Goal: Transaction & Acquisition: Purchase product/service

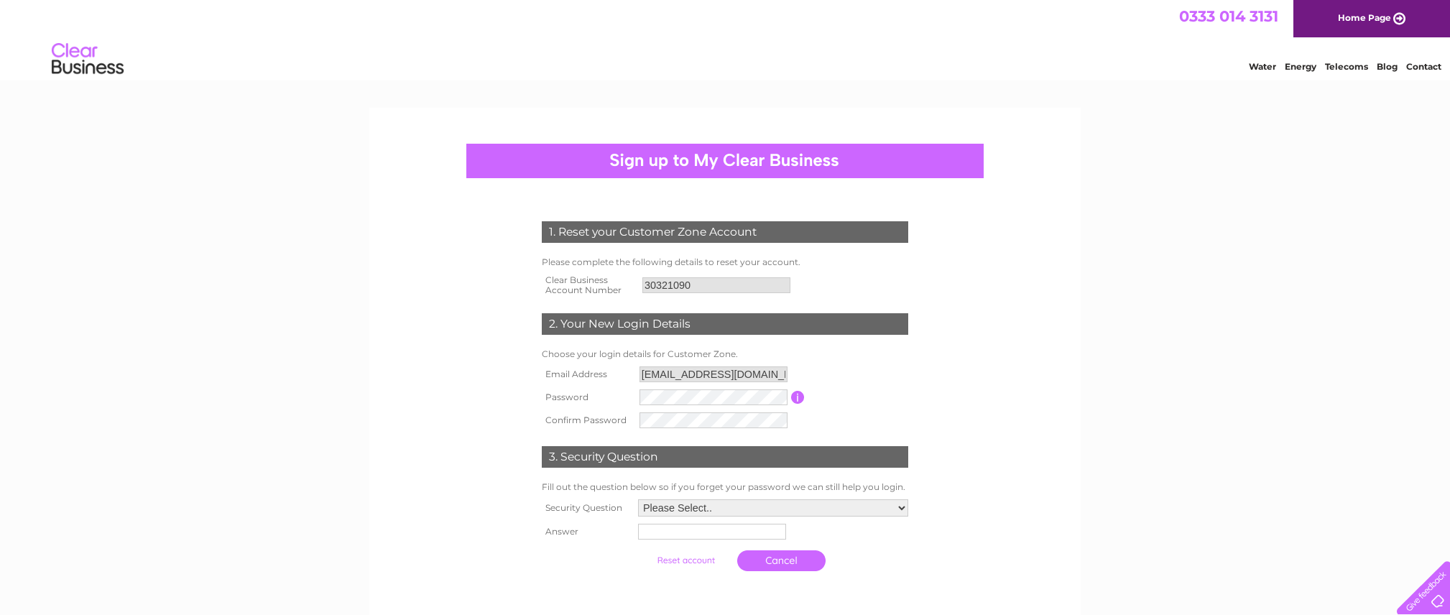
click at [739, 505] on select "Please Select.. In what town or city was your first job? In what town or city d…" at bounding box center [773, 507] width 270 height 17
select select "1"
click at [637, 500] on select "Please Select.. In what town or city was your first job? In what town or city d…" at bounding box center [773, 508] width 272 height 19
click at [725, 533] on input "text" at bounding box center [712, 532] width 149 height 17
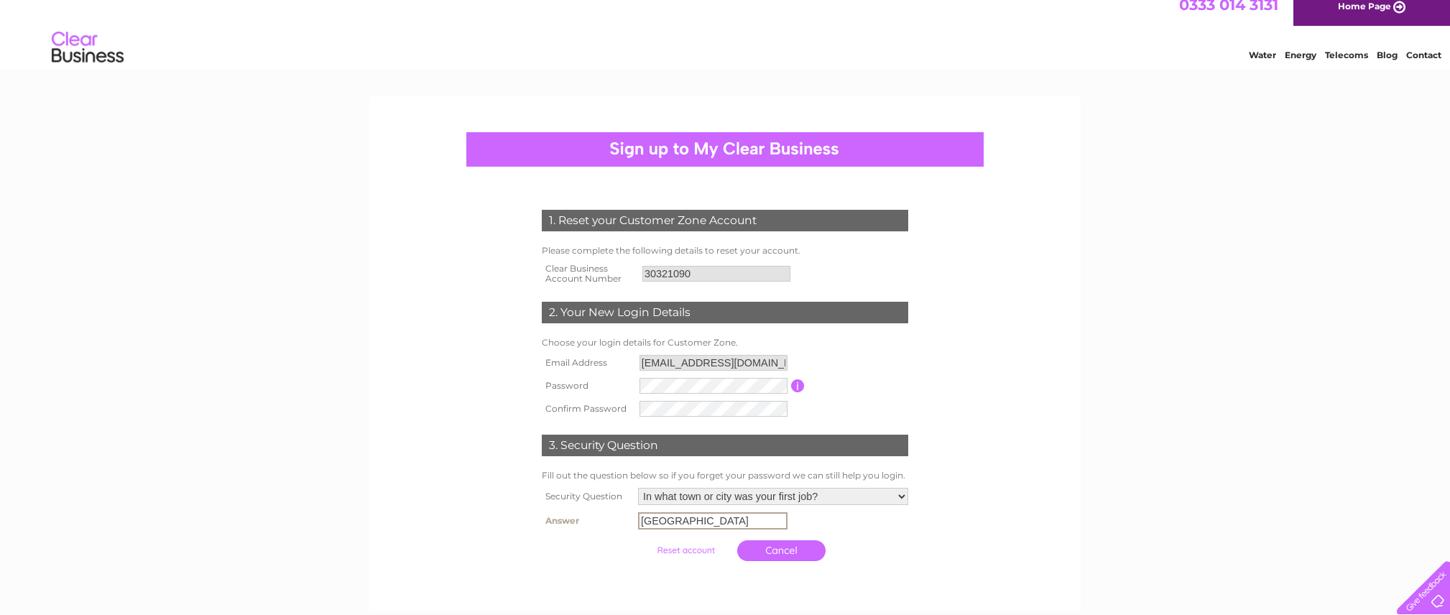
scroll to position [264, 0]
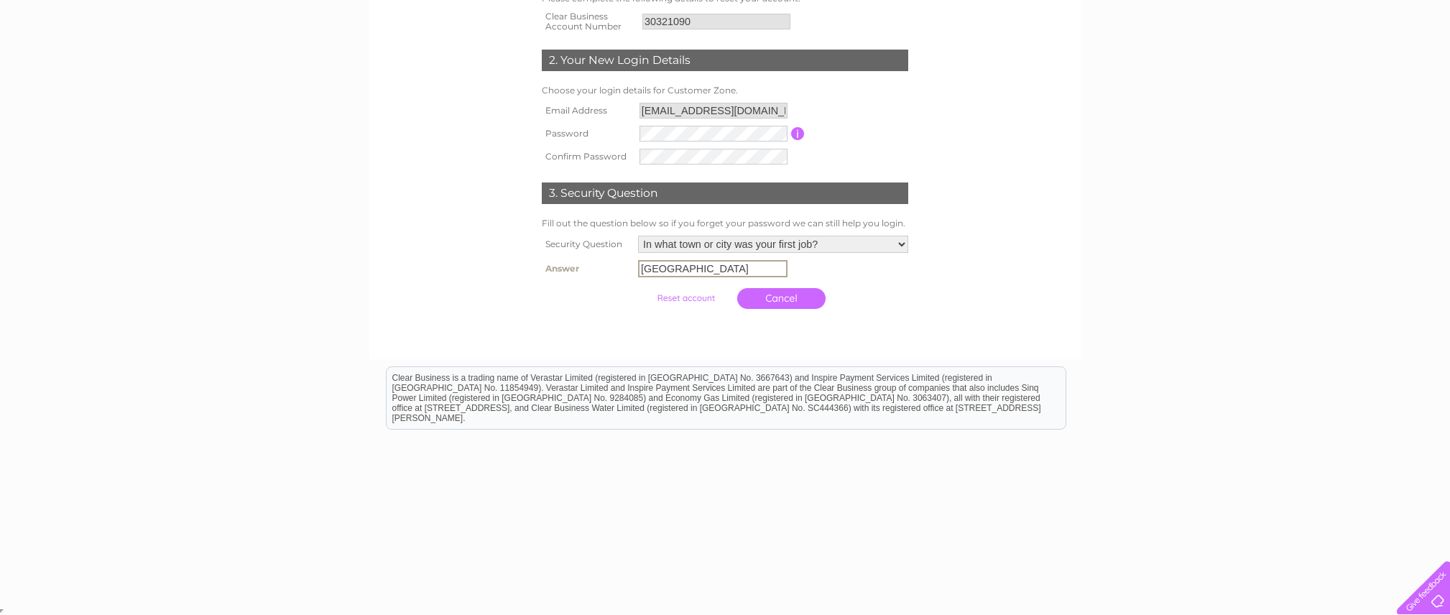
type input "lahore"
click at [792, 361] on html "Clear Business is a trading name of Verastar Limited (registered in [GEOGRAPHIC…" at bounding box center [725, 405] width 1450 height 92
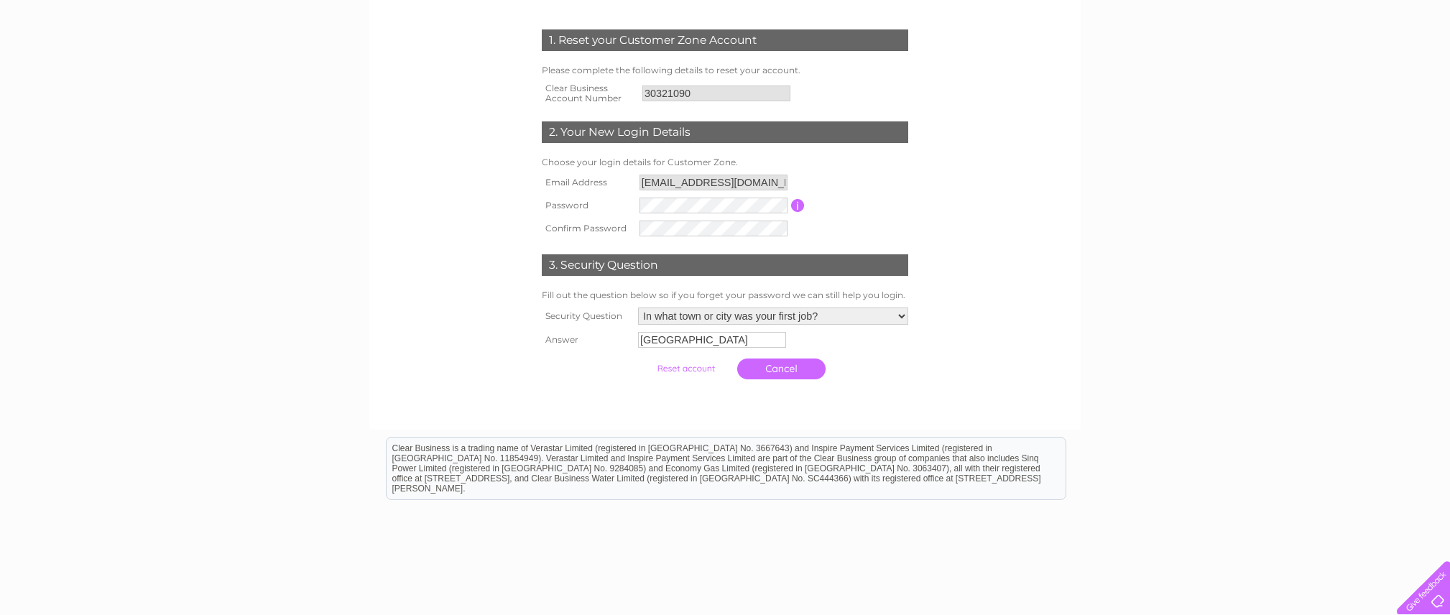
scroll to position [193, 0]
click at [854, 438] on div "Clear Business is a trading name of Verastar Limited (registered in [GEOGRAPHIC…" at bounding box center [726, 467] width 679 height 62
click at [856, 455] on div "Clear Business is a trading name of Verastar Limited (registered in [GEOGRAPHIC…" at bounding box center [726, 467] width 679 height 62
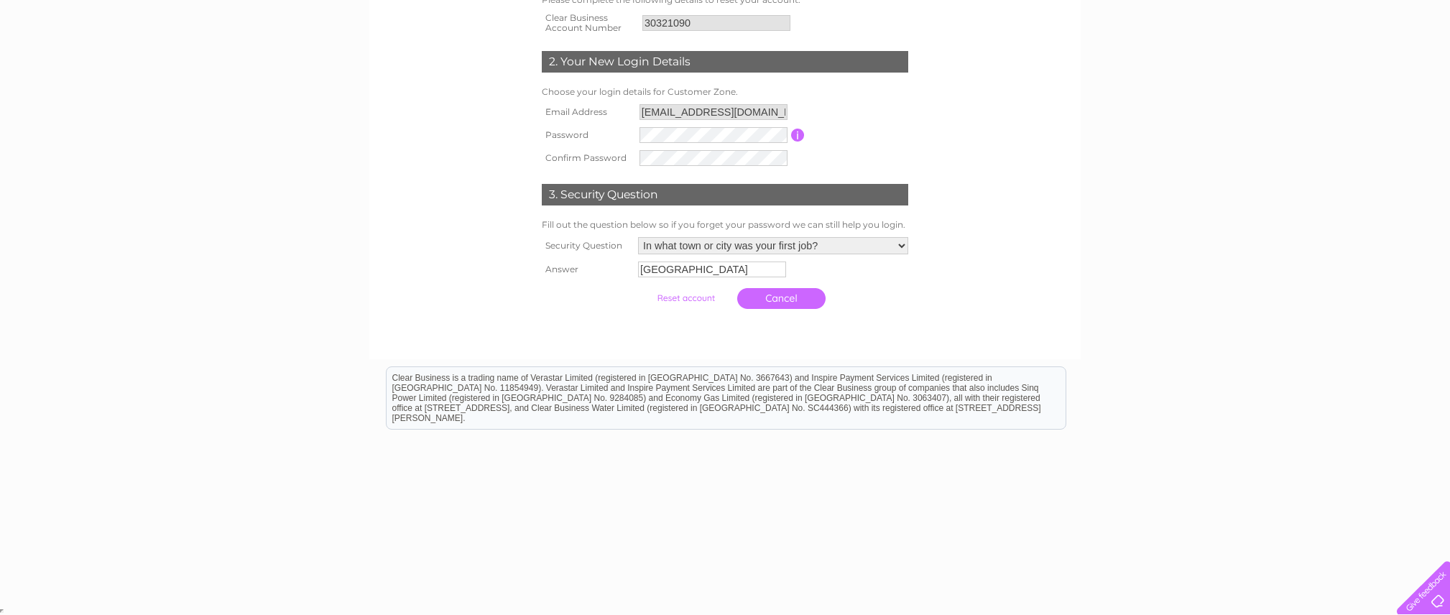
scroll to position [0, 0]
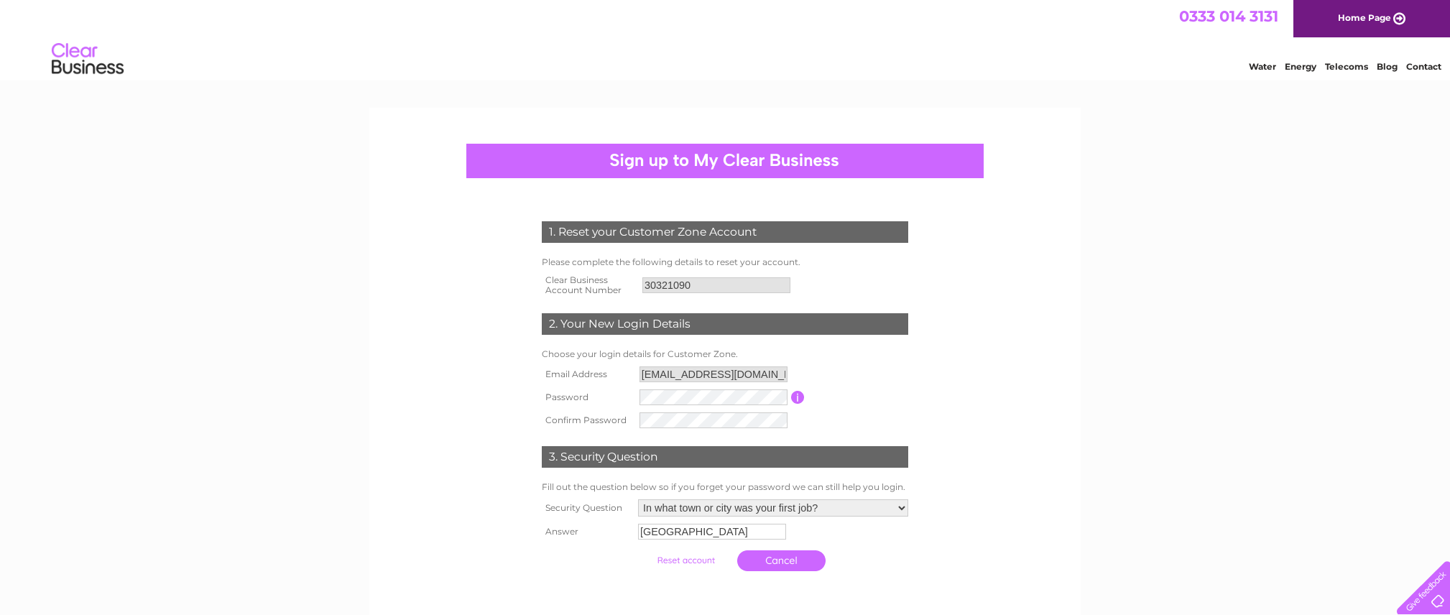
click at [793, 160] on div at bounding box center [724, 161] width 517 height 34
drag, startPoint x: 941, startPoint y: 160, endPoint x: 471, endPoint y: 123, distance: 470.7
click at [877, 165] on div at bounding box center [724, 161] width 517 height 34
drag, startPoint x: 291, startPoint y: 88, endPoint x: 532, endPoint y: 105, distance: 241.3
click at [291, 84] on html "0333 014 3131 Home Page Water Energy Telecoms Blog Contact" at bounding box center [725, 42] width 1450 height 84
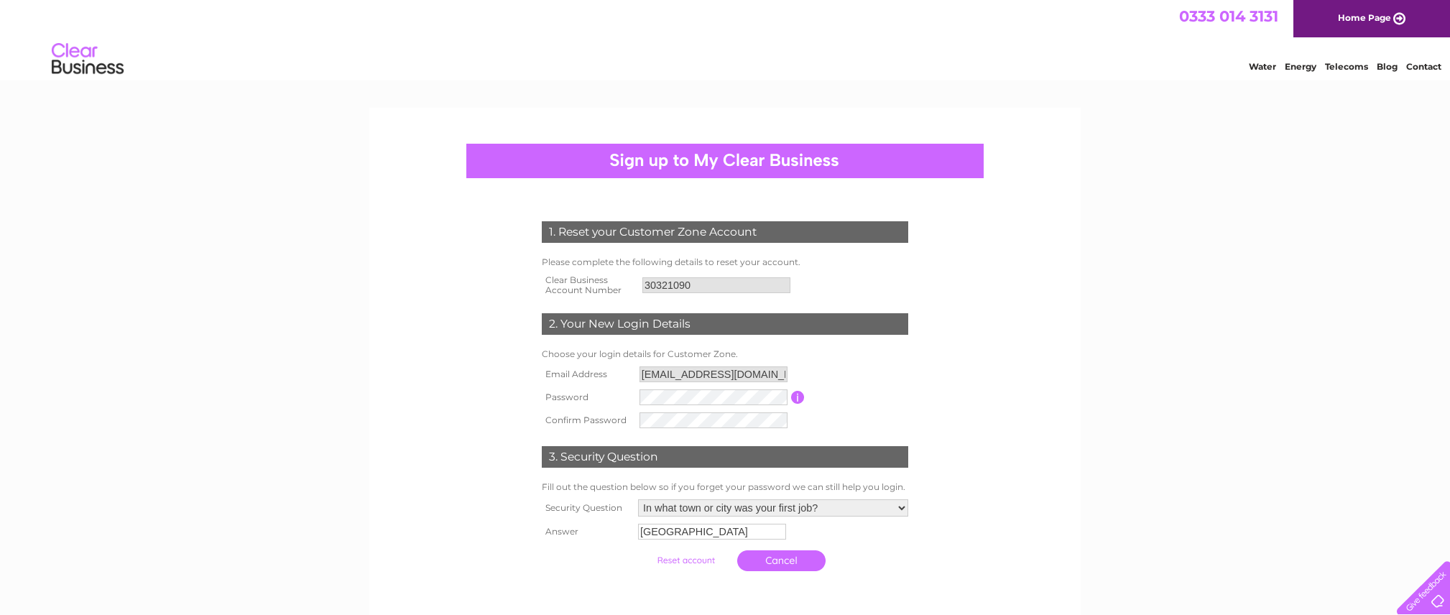
click at [650, 157] on div at bounding box center [724, 161] width 517 height 34
click at [690, 338] on td "2. Your New Login Details" at bounding box center [725, 322] width 374 height 47
click at [753, 504] on select "Please Select.. In what town or city was your first job? In what town or city d…" at bounding box center [773, 507] width 270 height 17
select select "3"
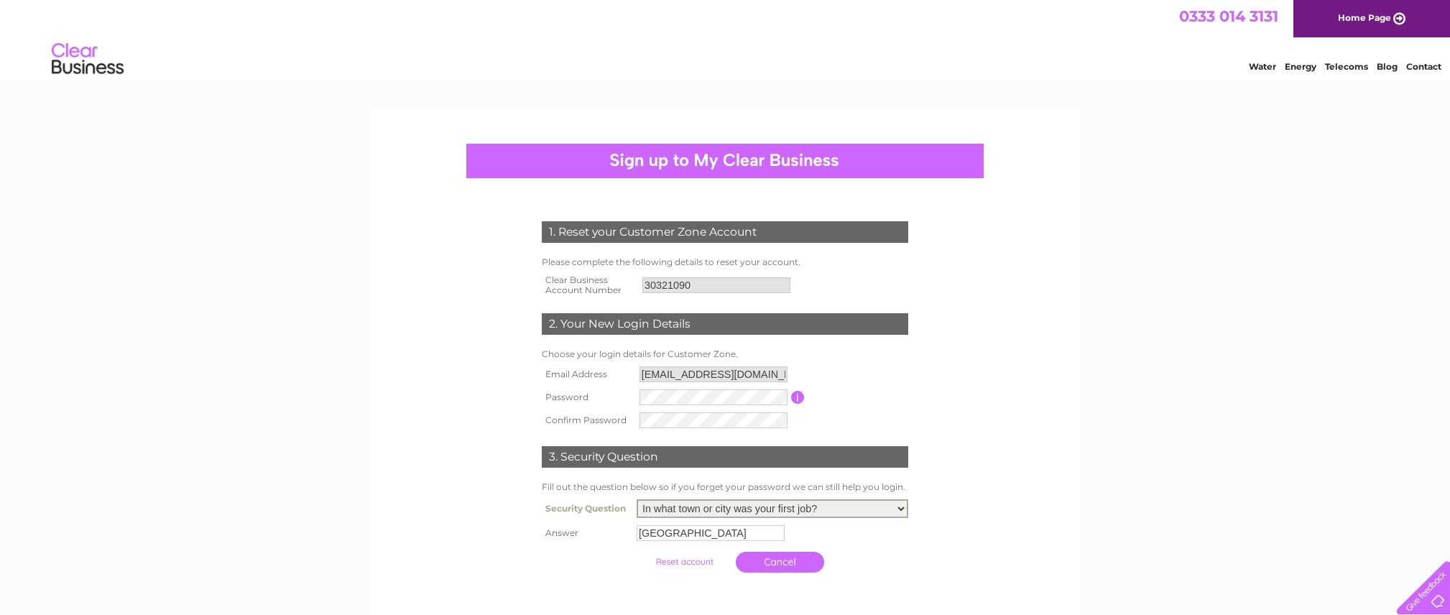
click at [637, 500] on select "Please Select.. In what town or city was your first job? In what town or city d…" at bounding box center [773, 508] width 272 height 19
click at [505, 561] on form "1. Reset your Customer Zone Account Please complete the following details to re…" at bounding box center [725, 400] width 684 height 415
click at [696, 556] on input "submit" at bounding box center [686, 560] width 88 height 20
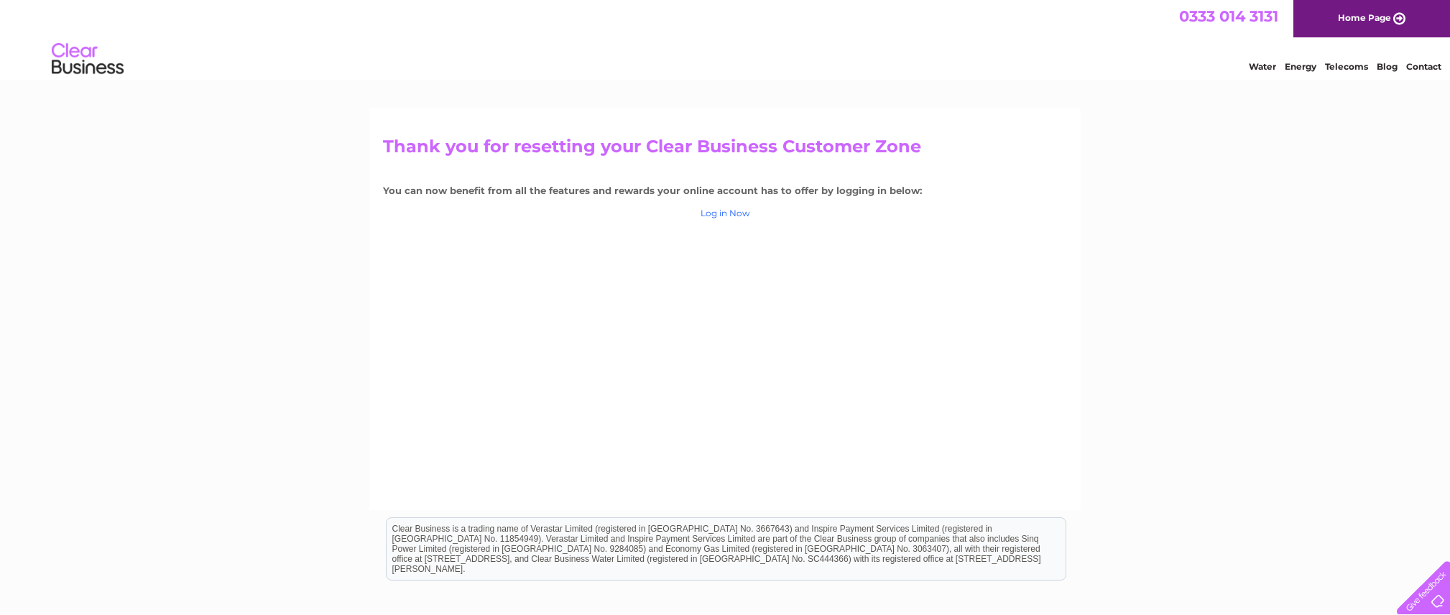
click at [732, 210] on link "Log in Now" at bounding box center [726, 213] width 50 height 11
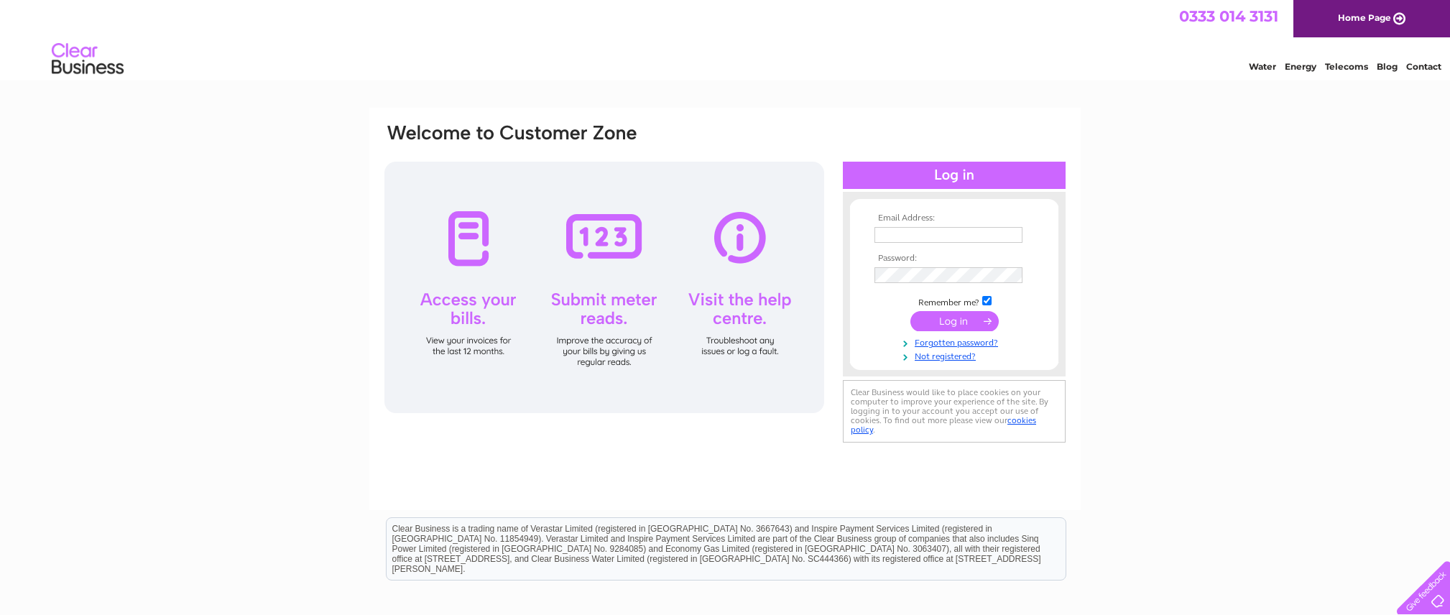
type input "[EMAIL_ADDRESS][DOMAIN_NAME]"
click at [965, 318] on input "submit" at bounding box center [954, 321] width 88 height 20
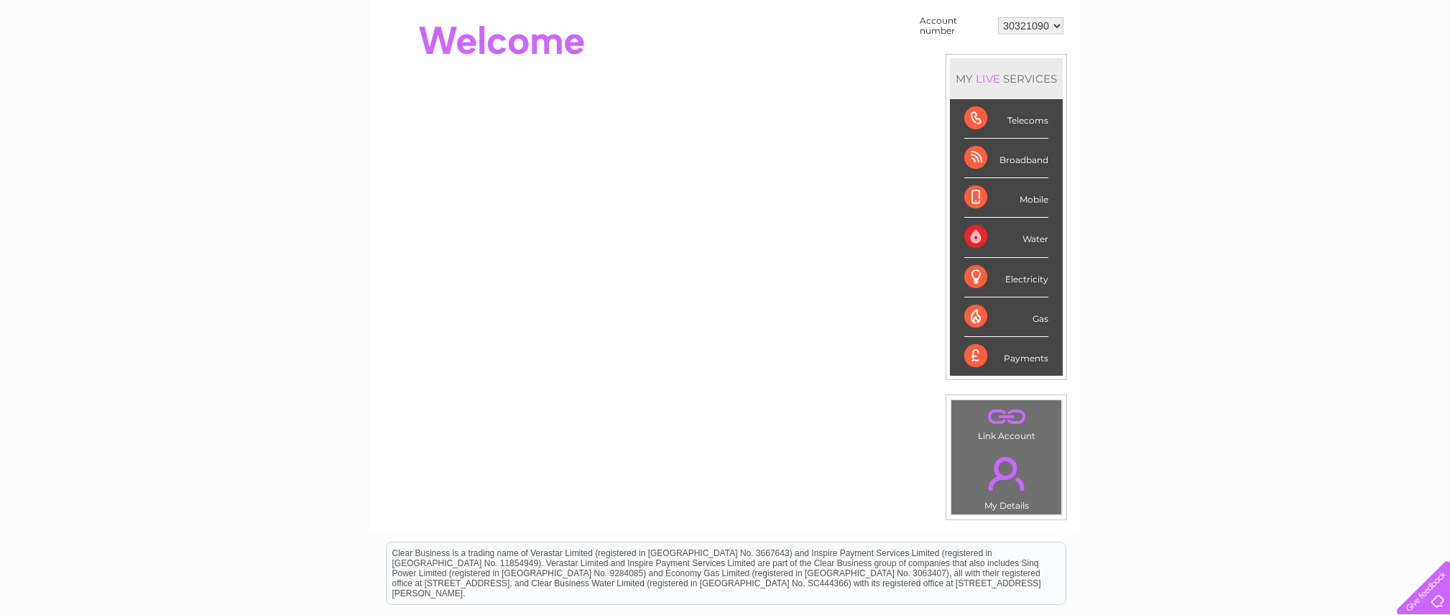
scroll to position [314, 0]
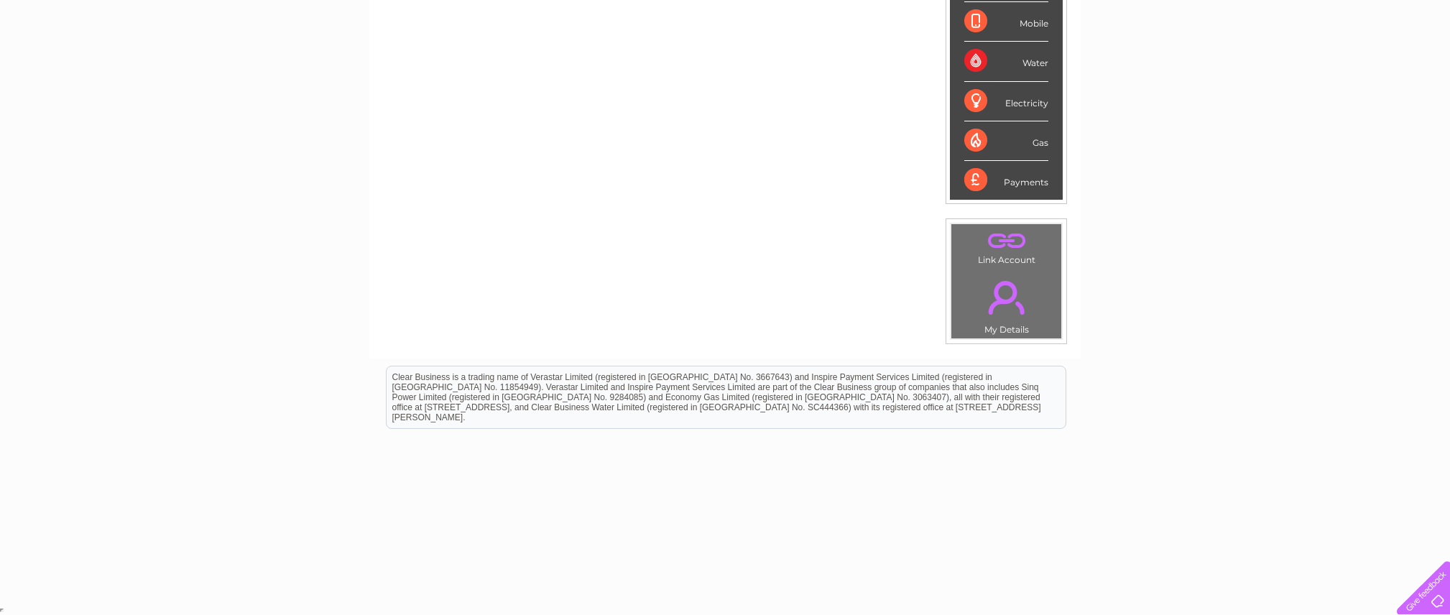
click at [1020, 181] on div "Payments" at bounding box center [1006, 180] width 84 height 39
click at [974, 183] on div "Payments" at bounding box center [1006, 180] width 84 height 39
click at [1030, 180] on div "Payments" at bounding box center [1006, 180] width 84 height 39
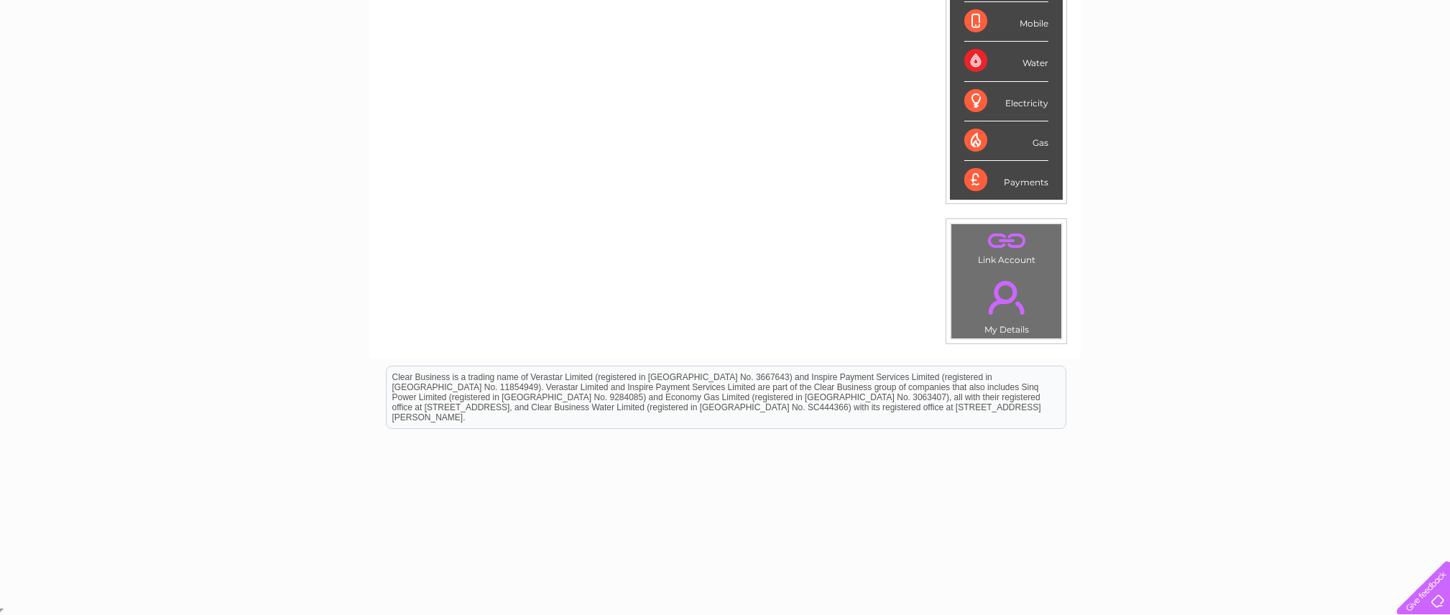
click at [1030, 180] on div "Payments" at bounding box center [1006, 180] width 84 height 39
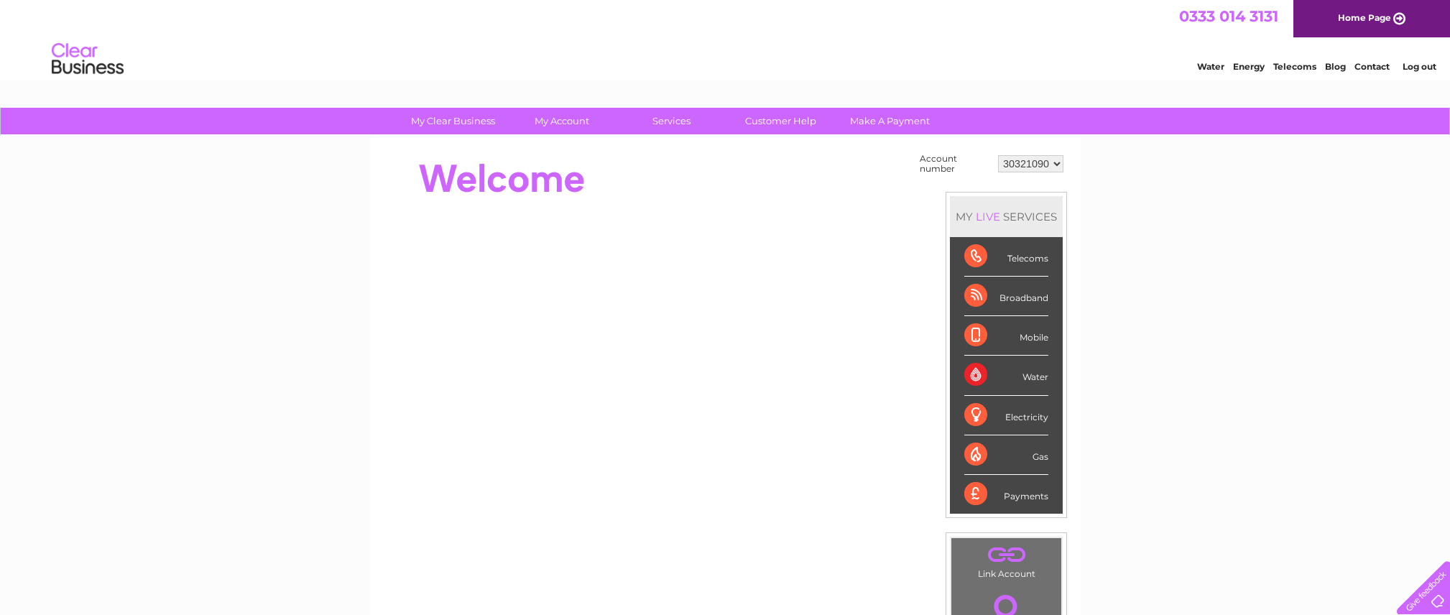
click at [1025, 168] on select "30321090" at bounding box center [1030, 163] width 65 height 17
click at [998, 155] on select "30321090" at bounding box center [1030, 163] width 65 height 17
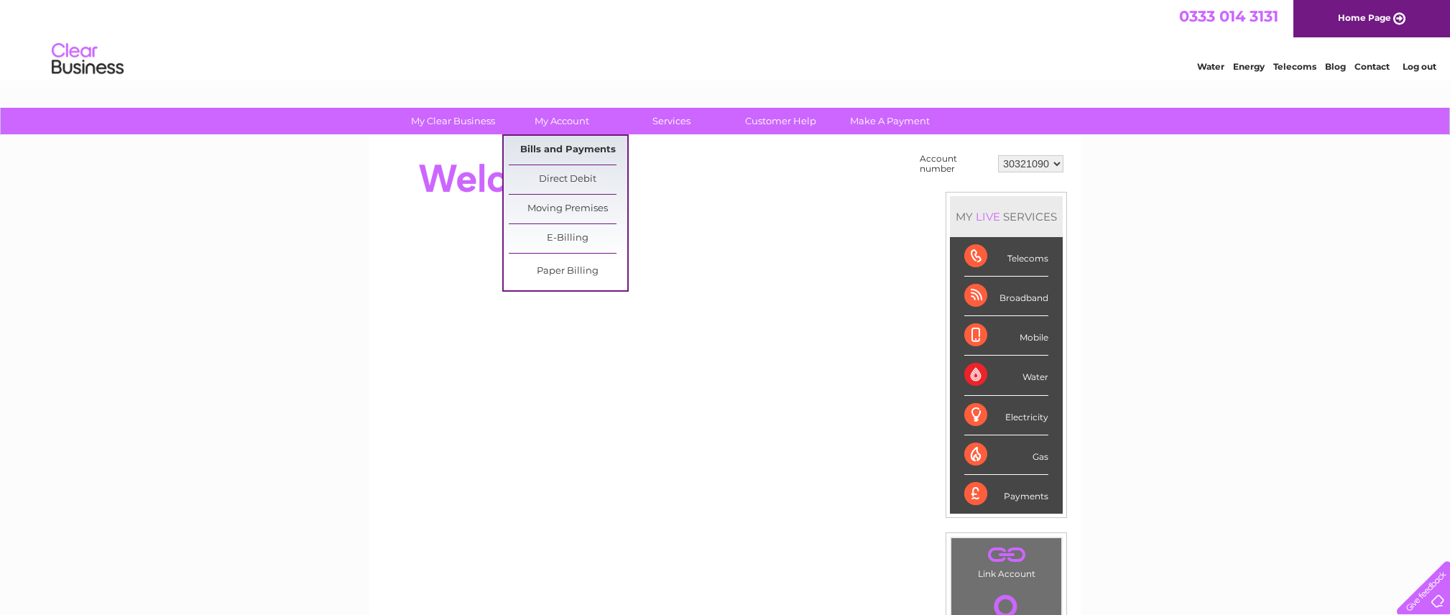
click at [566, 144] on link "Bills and Payments" at bounding box center [568, 150] width 119 height 29
click at [560, 145] on link "Bills and Payments" at bounding box center [568, 150] width 119 height 29
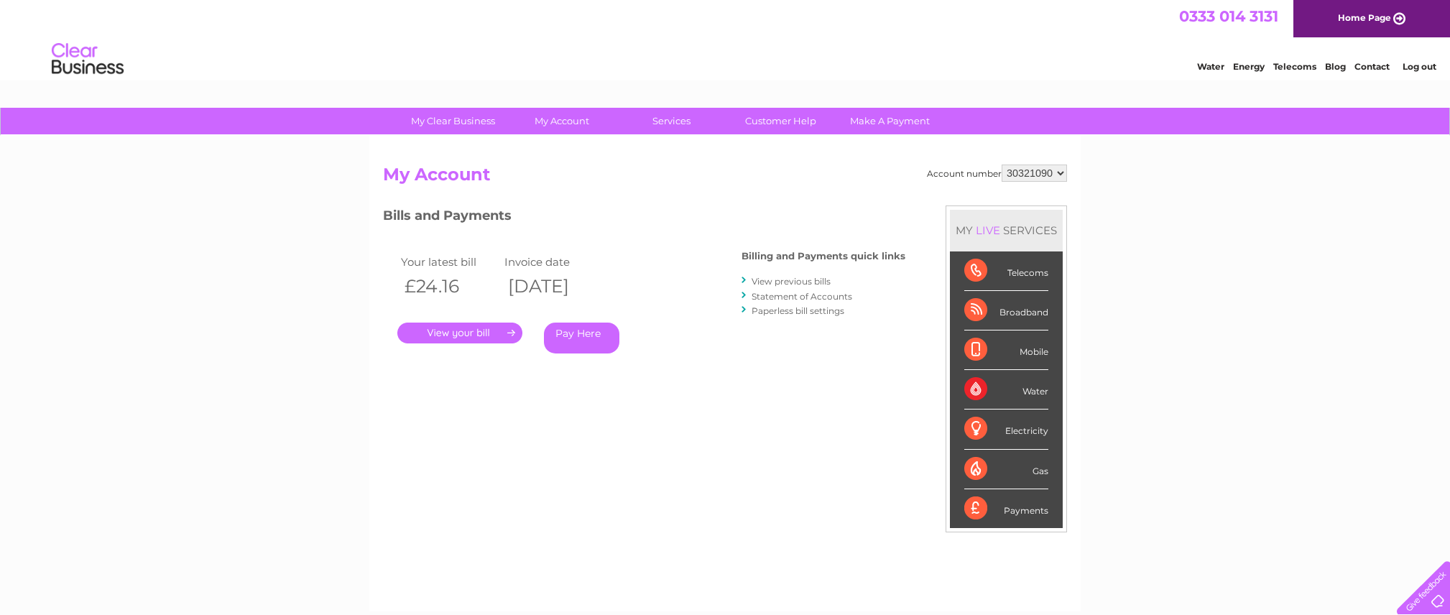
click at [808, 284] on link "View previous bills" at bounding box center [791, 281] width 79 height 11
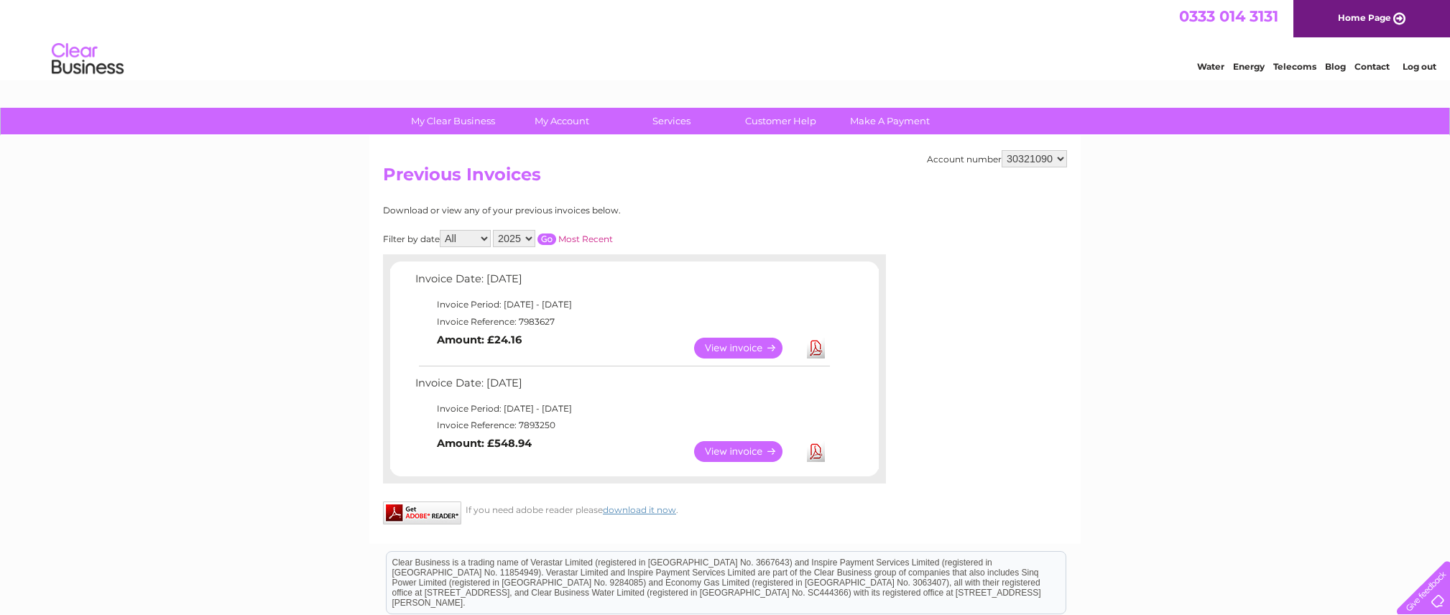
click at [737, 451] on link "View" at bounding box center [747, 451] width 106 height 21
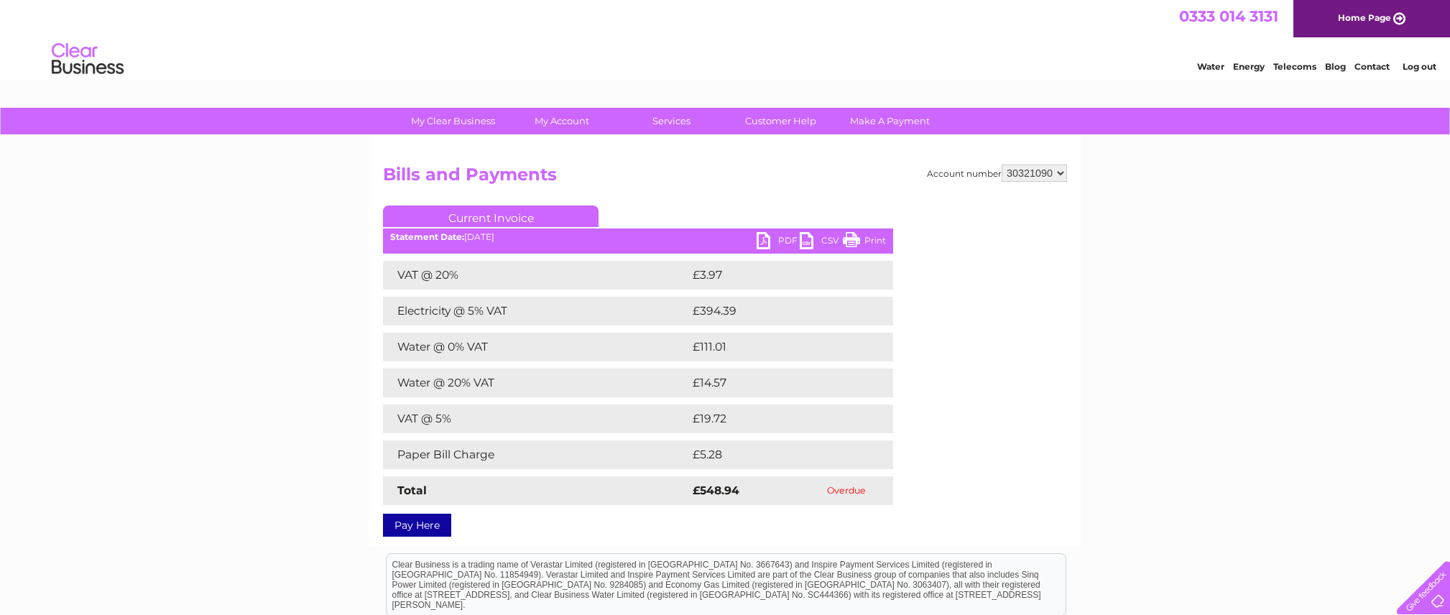
click at [427, 532] on link "Pay Here" at bounding box center [417, 525] width 68 height 23
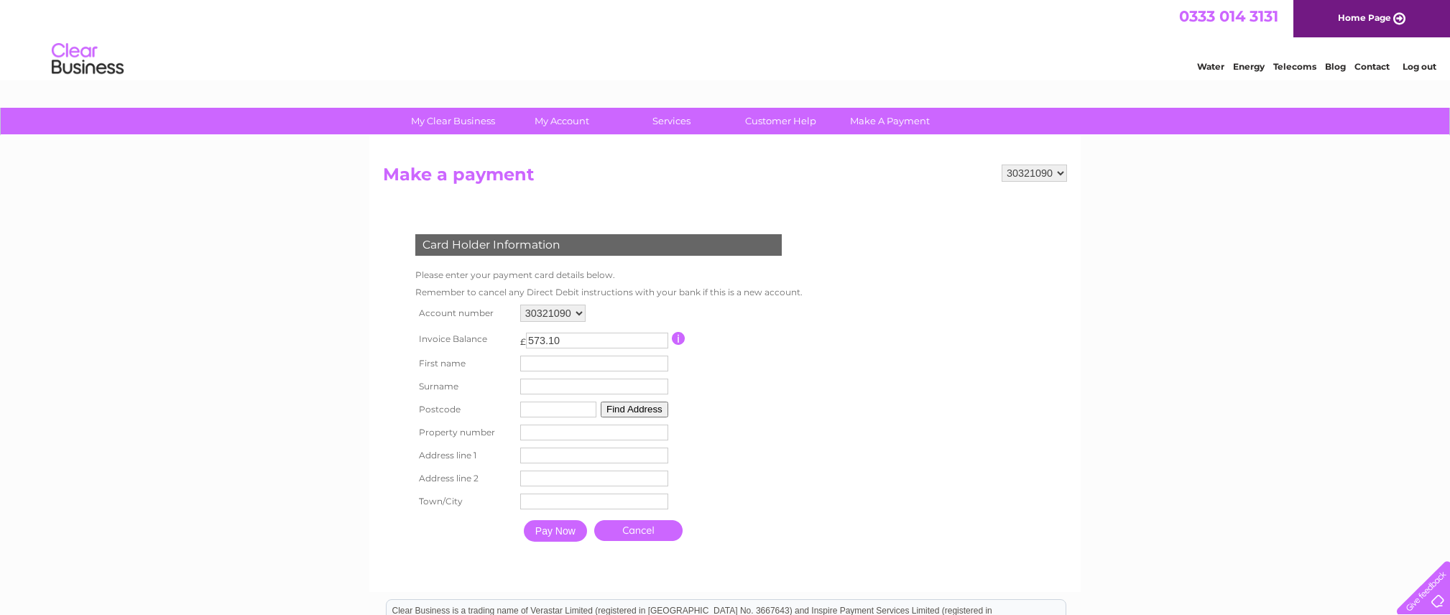
click at [566, 359] on input "text" at bounding box center [594, 364] width 148 height 16
type input "[PERSON_NAME]"
type input "SM53QB"
click at [624, 409] on button "Find Address" at bounding box center [635, 410] width 68 height 16
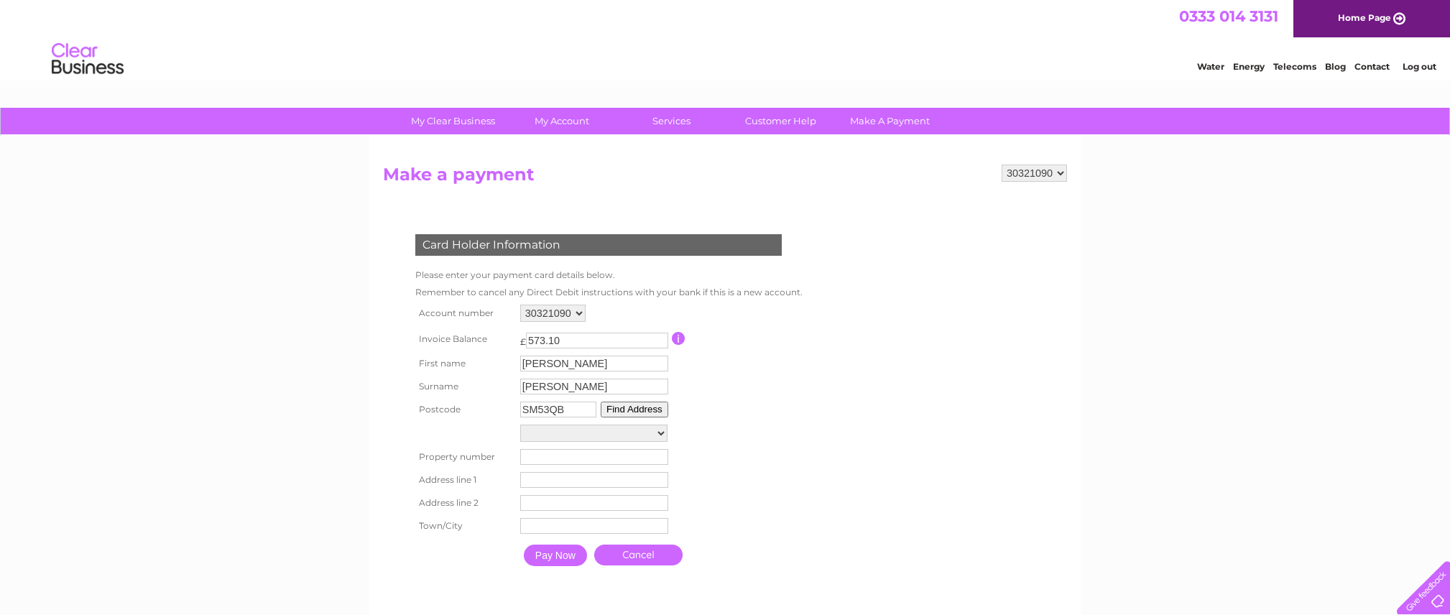
click at [581, 435] on select "[GEOGRAPHIC_DATA][PERSON_NAME] 292-[GEOGRAPHIC_DATA][PERSON_NAME][PERSON_NAME] …" at bounding box center [593, 433] width 147 height 17
select select "[STREET_ADDRESS]"
click at [520, 425] on select "[GEOGRAPHIC_DATA][PERSON_NAME] 292-[GEOGRAPHIC_DATA][PERSON_NAME][PERSON_NAME] …" at bounding box center [593, 434] width 147 height 19
type input "[GEOGRAPHIC_DATA]"
type input "Carshalton"
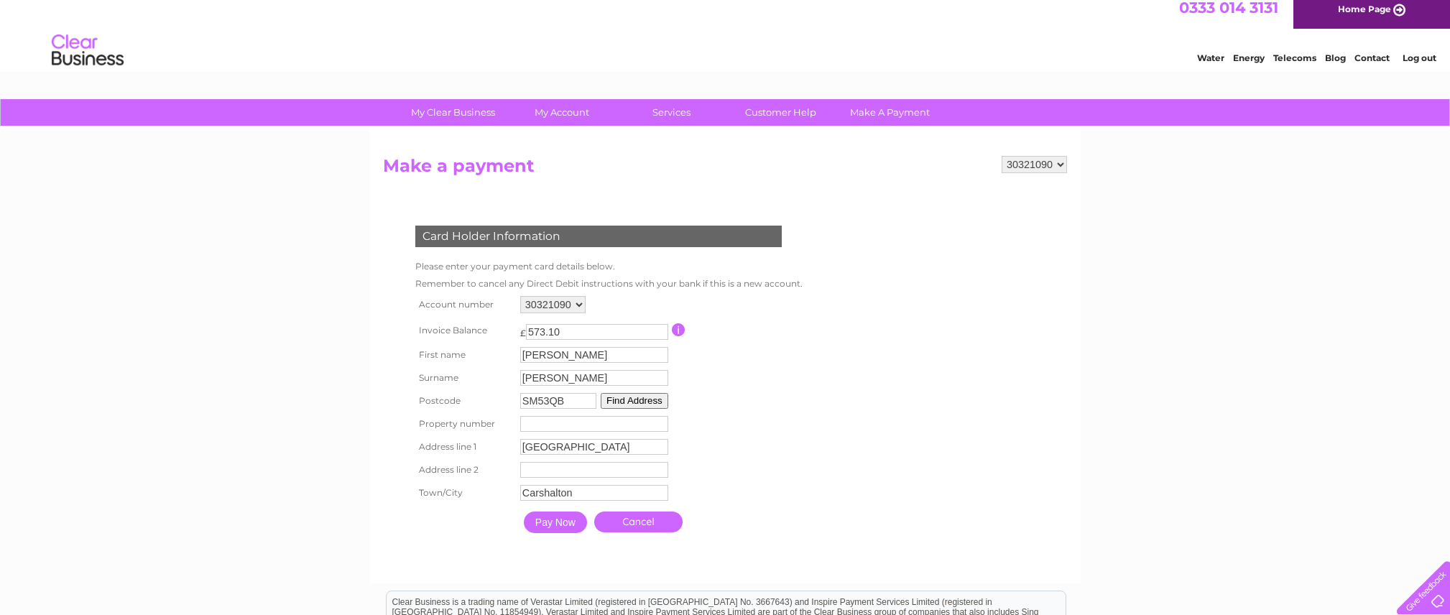
scroll to position [19, 0]
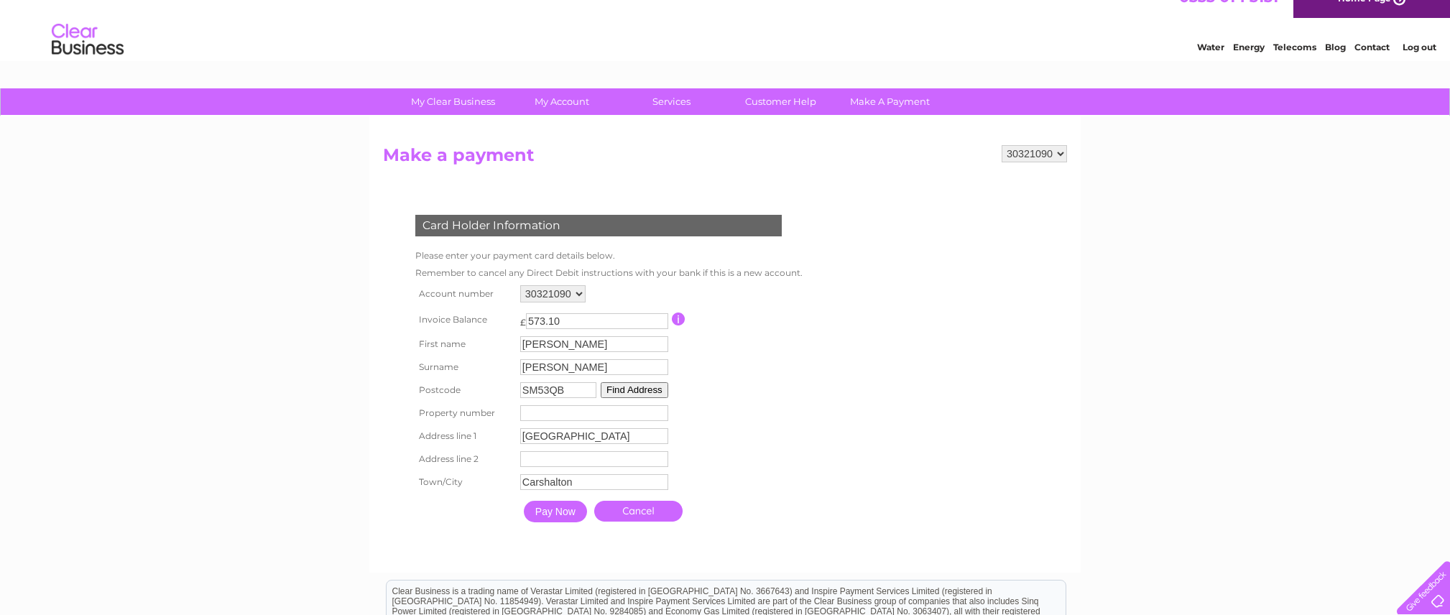
click at [559, 513] on input "Pay Now" at bounding box center [555, 512] width 63 height 22
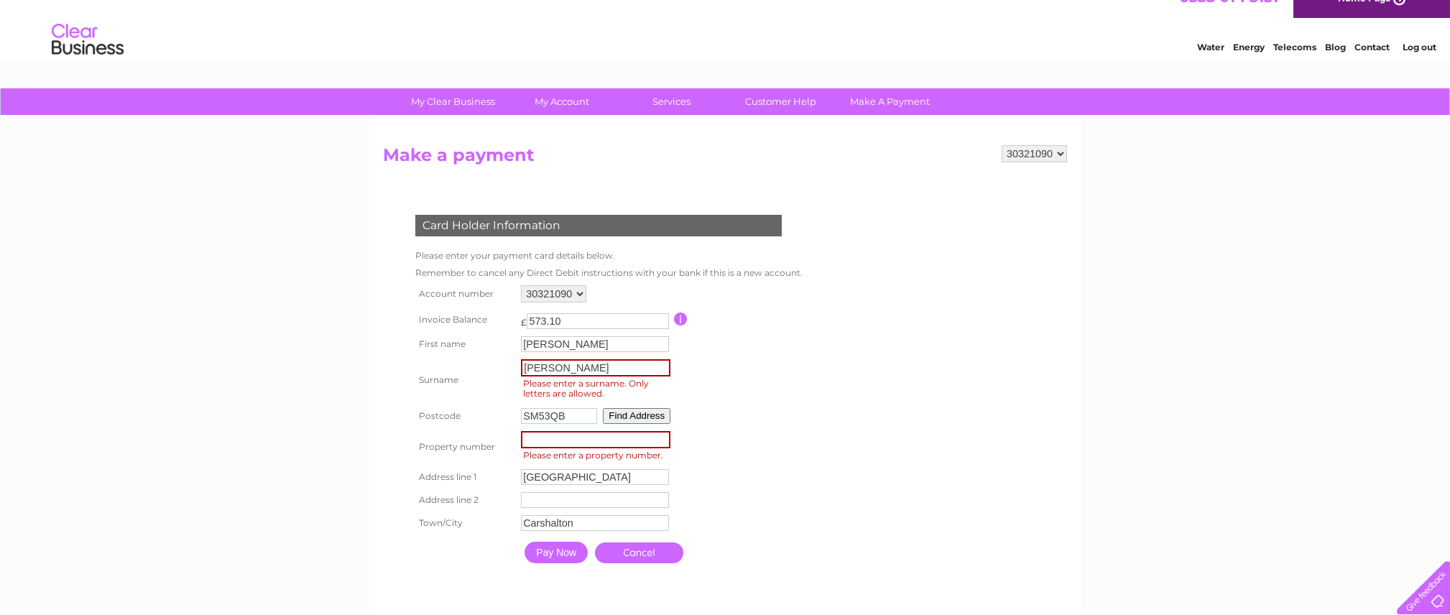
click at [576, 318] on input "573.10" at bounding box center [598, 321] width 142 height 16
click at [661, 318] on input "574.1" at bounding box center [598, 321] width 142 height 16
click at [661, 318] on input "575.1" at bounding box center [598, 321] width 142 height 16
click at [661, 318] on input "576.1" at bounding box center [598, 321] width 142 height 16
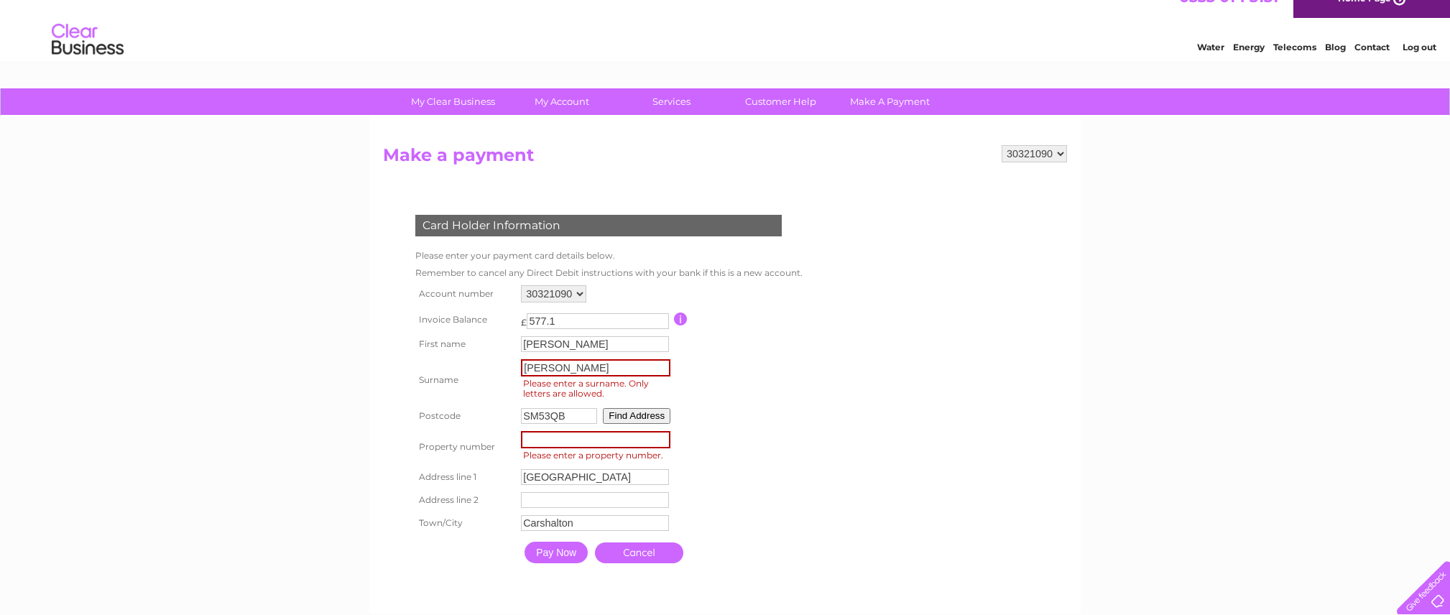
click at [661, 318] on input "577.1" at bounding box center [598, 321] width 142 height 16
click at [661, 318] on input "578.1" at bounding box center [598, 321] width 142 height 16
click at [612, 321] on input "578.1" at bounding box center [598, 321] width 142 height 16
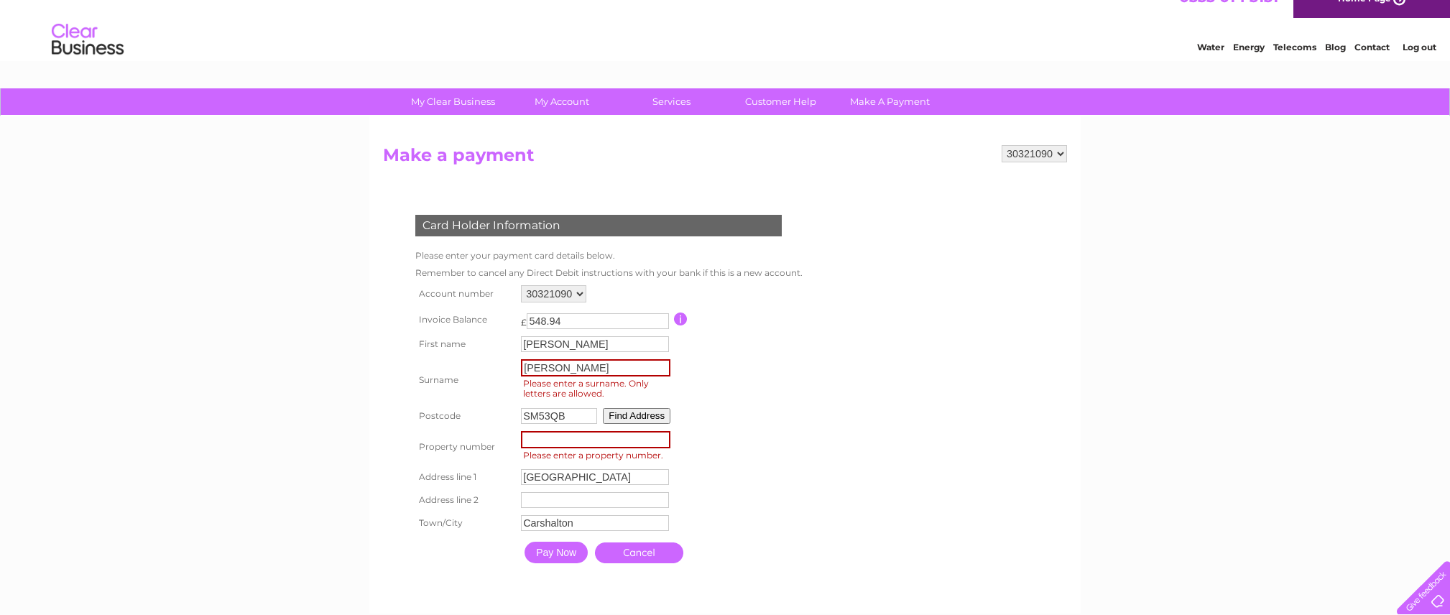
type input "548.94"
click at [558, 440] on input "number" at bounding box center [595, 439] width 149 height 17
type input "292"
click at [525, 542] on input "Pay Now" at bounding box center [556, 553] width 63 height 22
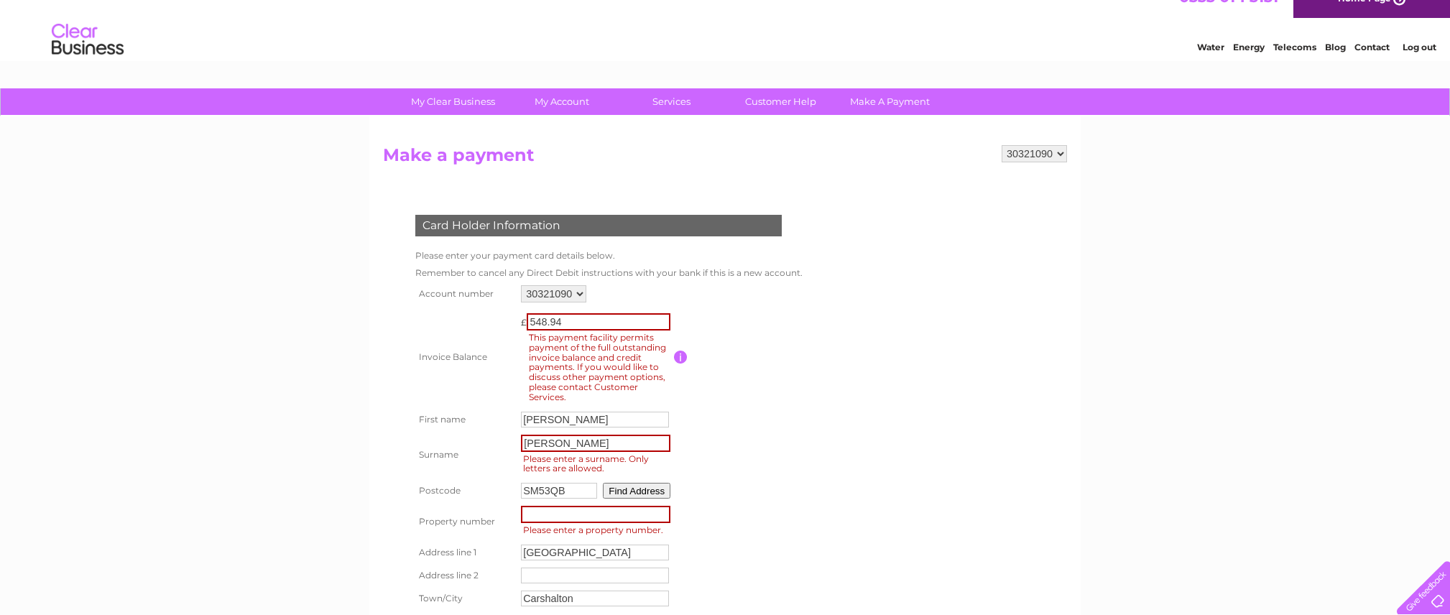
click at [824, 502] on form "30321090 Make a payment Card Holder Information Please enter your payment card …" at bounding box center [725, 410] width 684 height 530
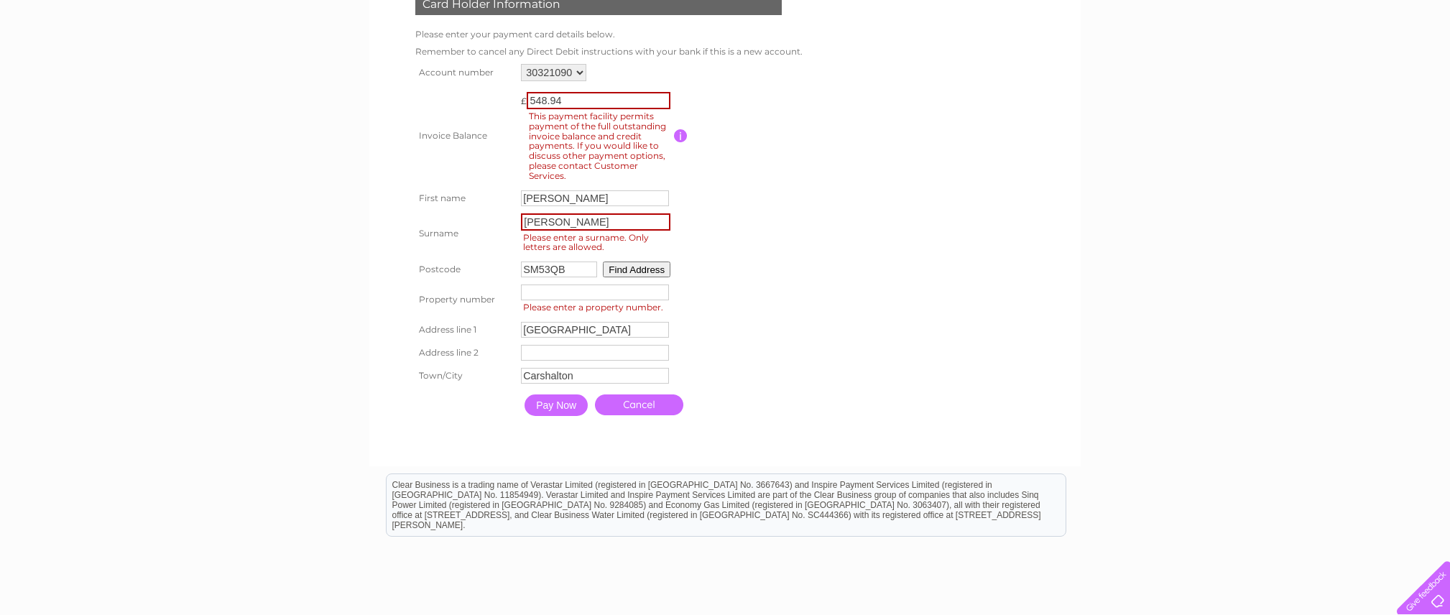
scroll to position [272, 0]
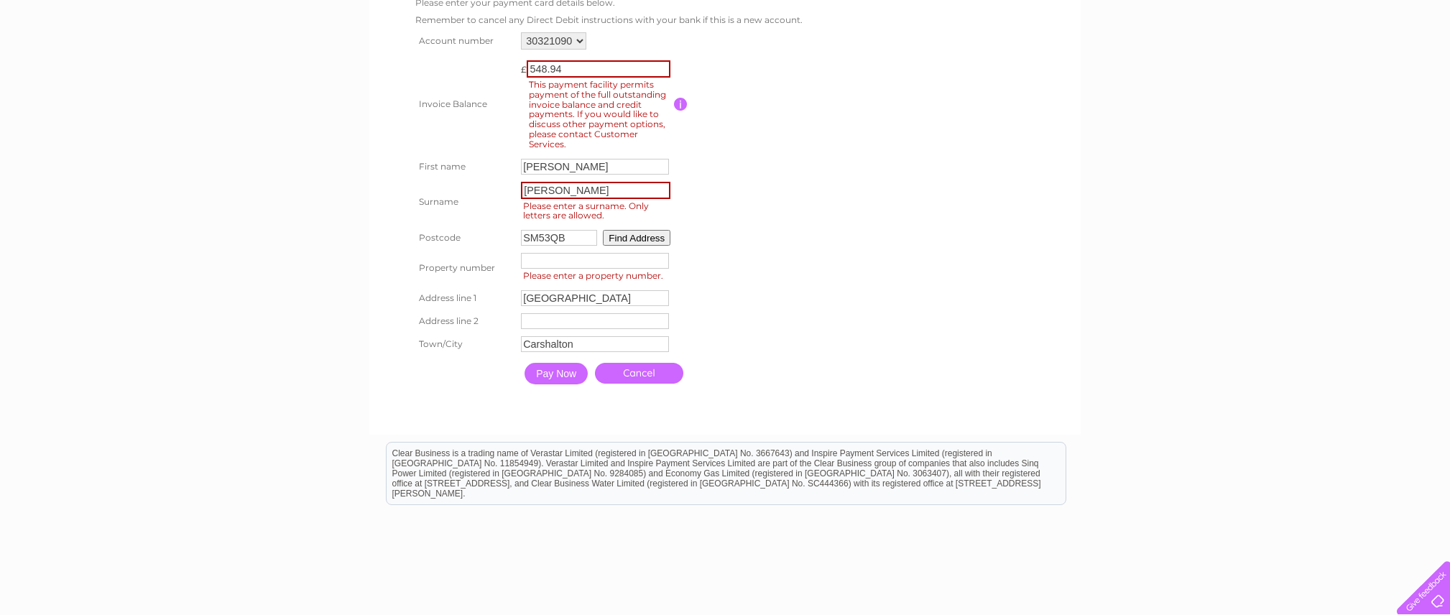
click at [616, 257] on input "number" at bounding box center [595, 261] width 148 height 16
click at [664, 262] on input "-1" at bounding box center [595, 261] width 148 height 16
type input "-2"
click at [664, 262] on input "-2" at bounding box center [595, 261] width 148 height 16
type input "292"
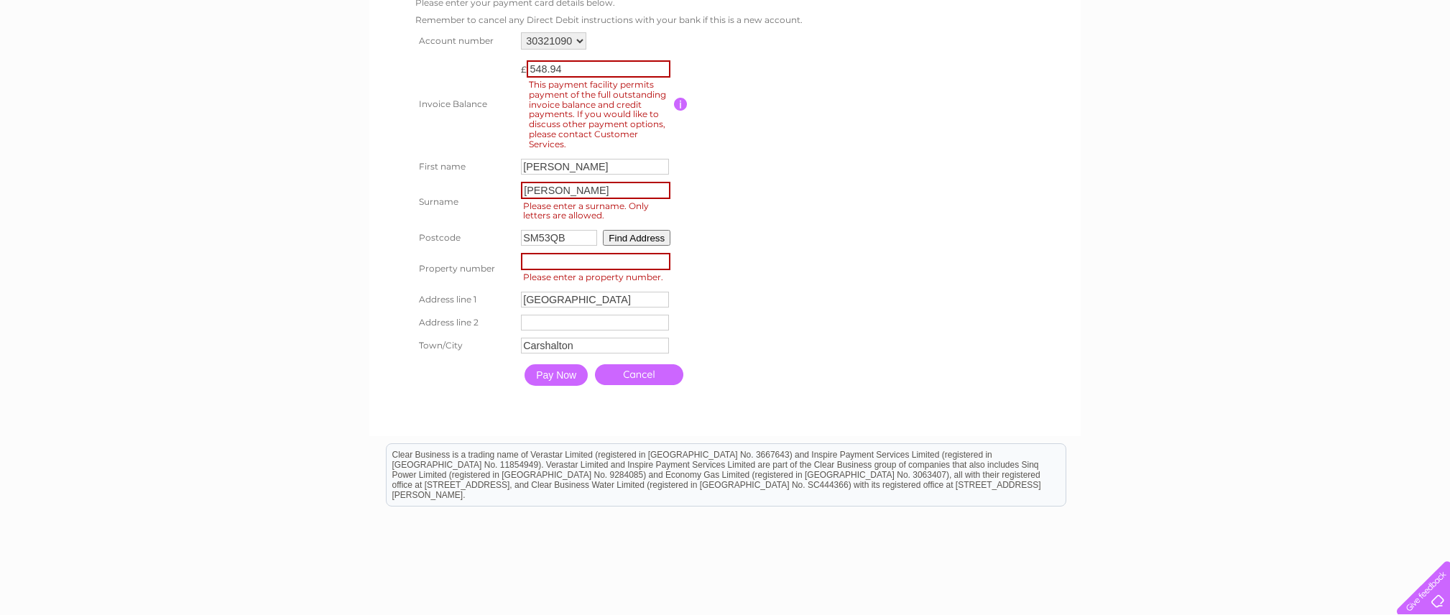
click at [458, 291] on th "Address line 1" at bounding box center [465, 299] width 106 height 23
click at [561, 379] on input "Pay Now" at bounding box center [556, 375] width 63 height 22
click at [577, 259] on input "number" at bounding box center [595, 261] width 149 height 17
click at [546, 262] on input "number" at bounding box center [595, 261] width 149 height 17
type input "300"
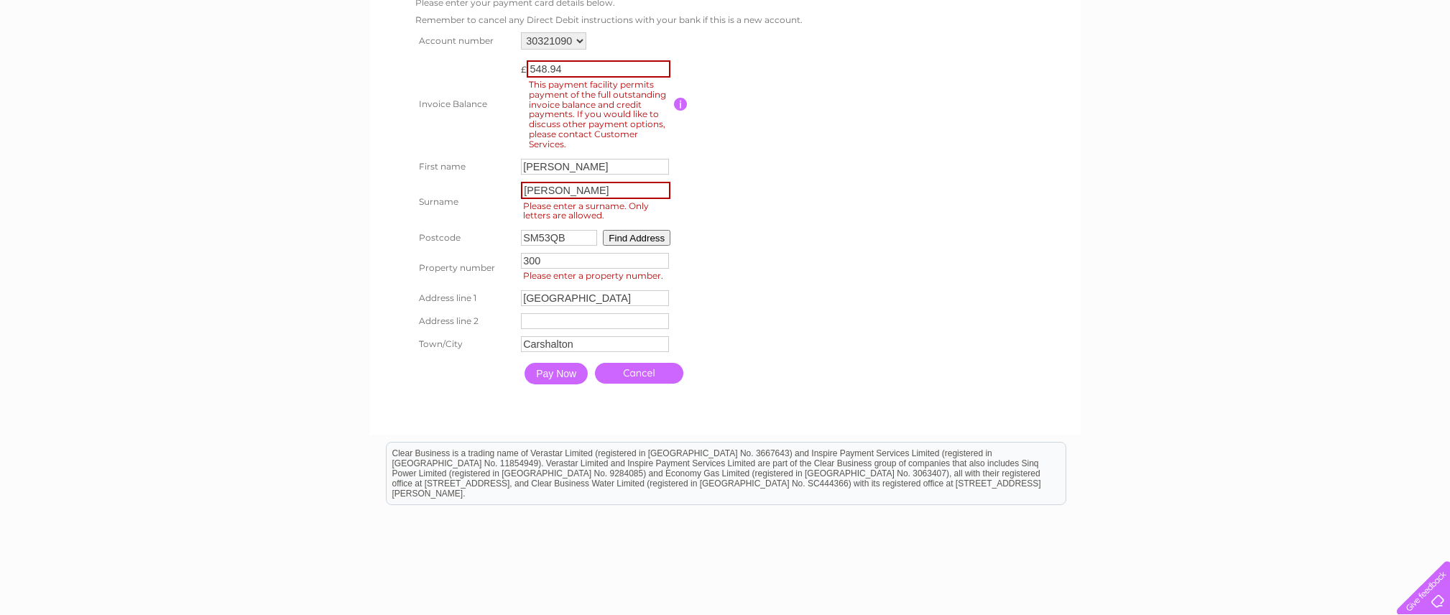
click at [554, 379] on input "Pay Now" at bounding box center [556, 374] width 63 height 22
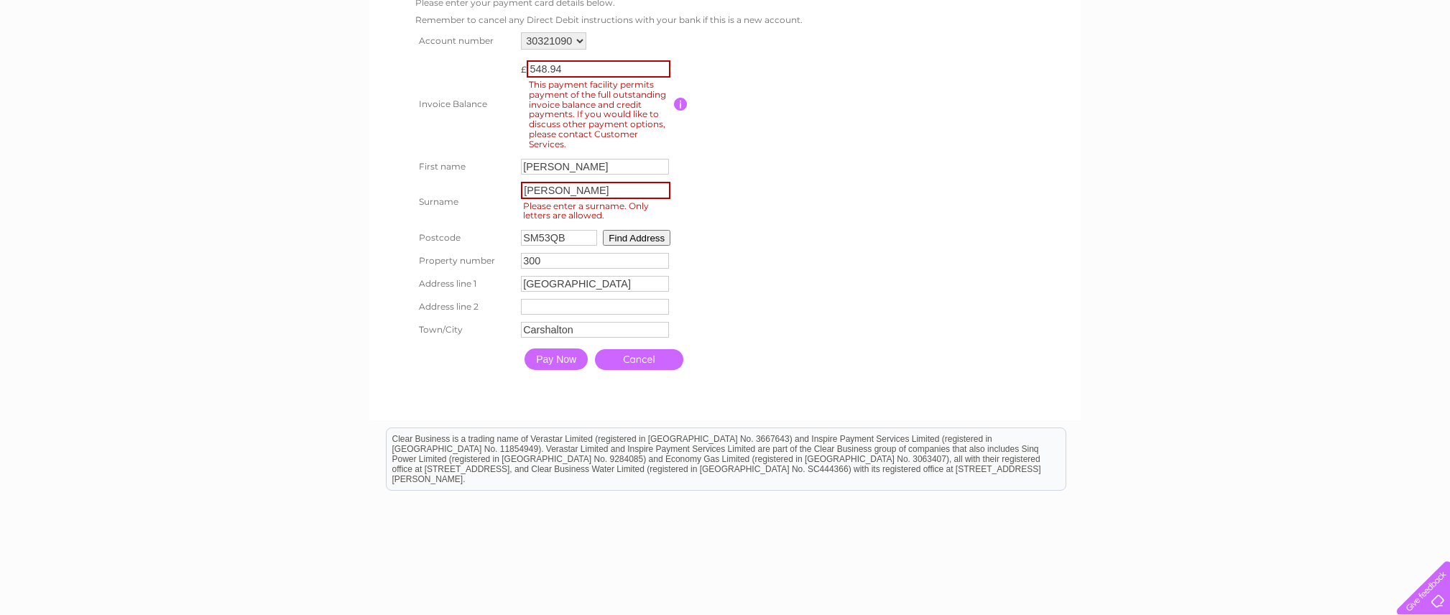
click at [545, 354] on input "Pay Now" at bounding box center [556, 360] width 63 height 22
click at [573, 190] on input "[PERSON_NAME]" at bounding box center [595, 190] width 149 height 17
click at [550, 191] on input "[PERSON_NAME]" at bounding box center [595, 190] width 149 height 17
click at [456, 264] on th "Property number" at bounding box center [465, 260] width 106 height 23
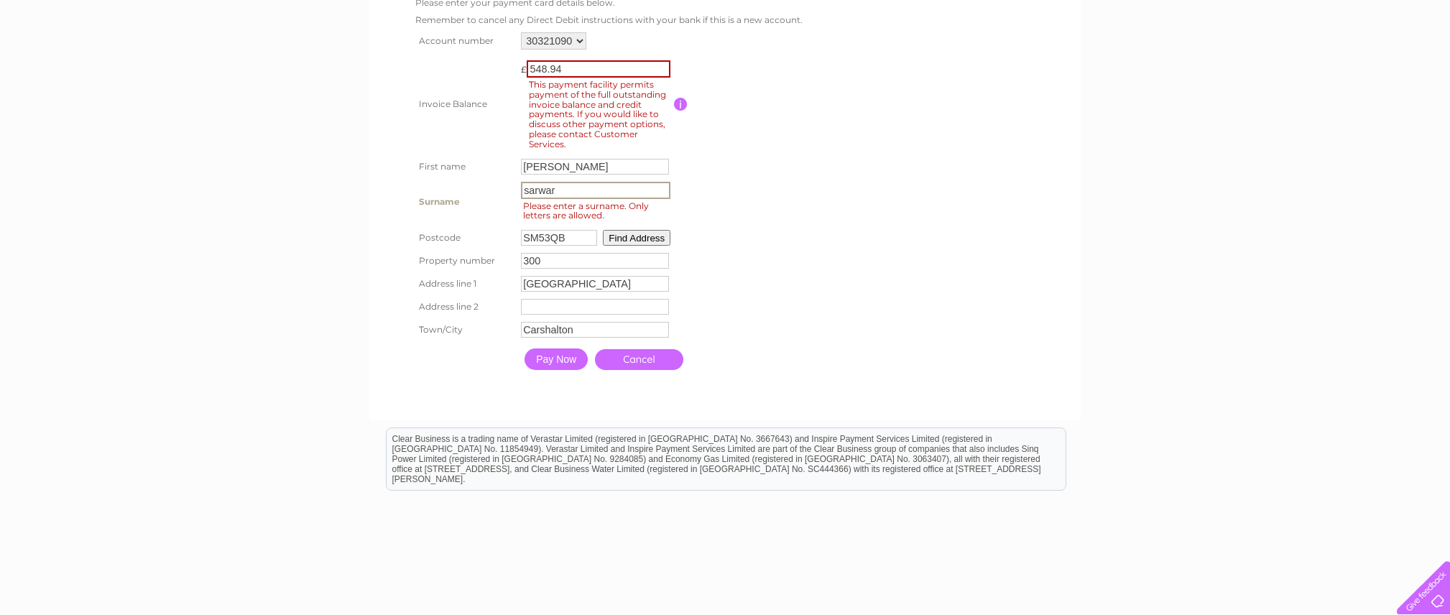
click at [563, 190] on input "sarwar" at bounding box center [595, 190] width 149 height 17
type input "sarwar"
click at [473, 239] on th "Postcode" at bounding box center [464, 236] width 105 height 23
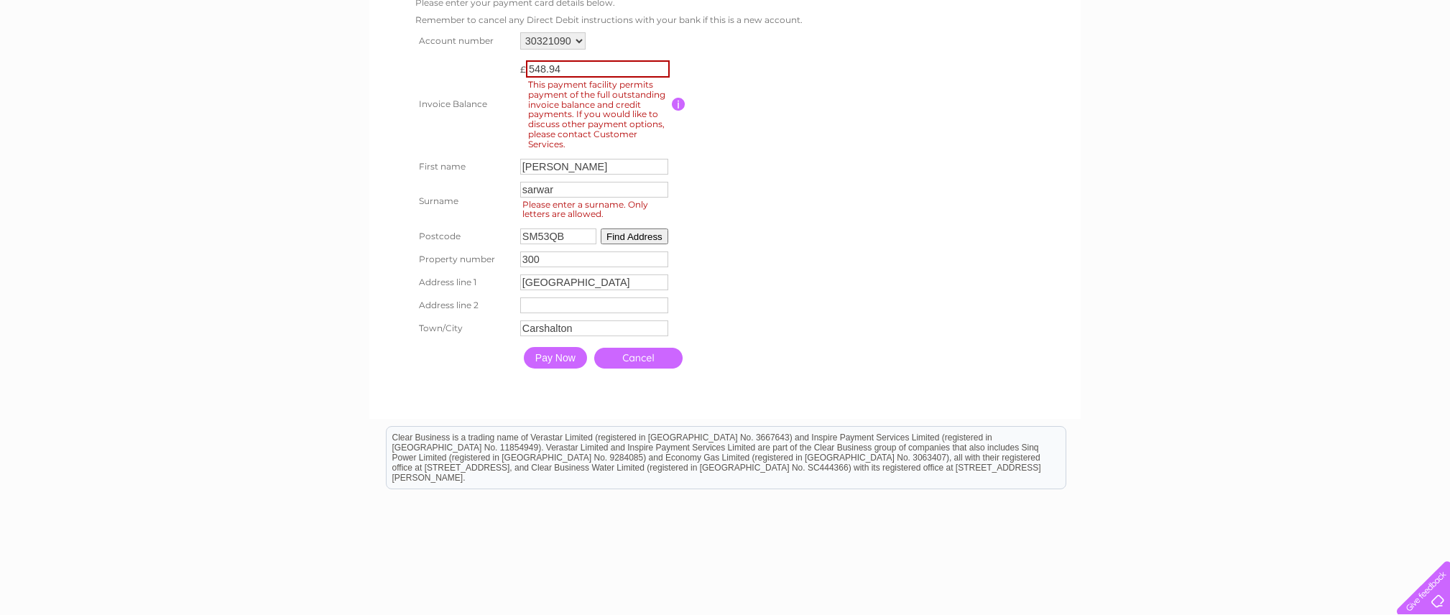
click at [600, 108] on span "This payment facility permits payment of the full outstanding invoice balance a…" at bounding box center [600, 115] width 148 height 74
click at [540, 360] on input "Pay Now" at bounding box center [555, 358] width 63 height 22
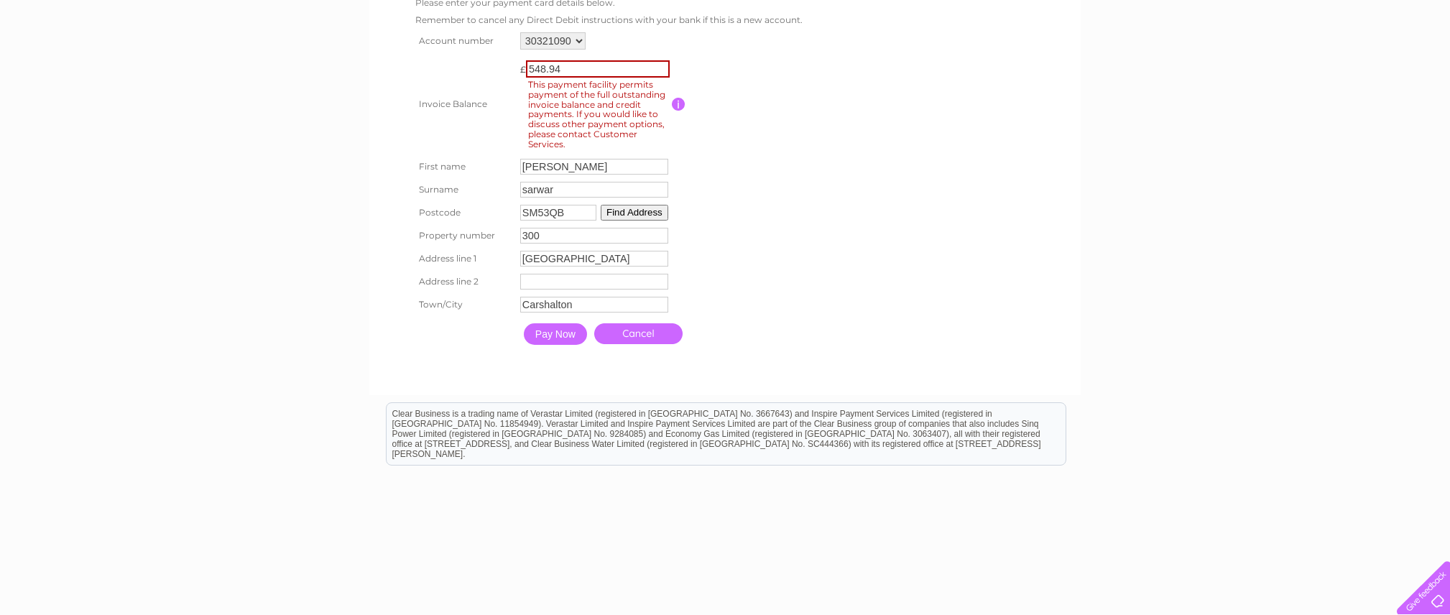
click at [555, 336] on input "Pay Now" at bounding box center [555, 334] width 63 height 22
click at [634, 213] on button "Find Address" at bounding box center [635, 213] width 68 height 16
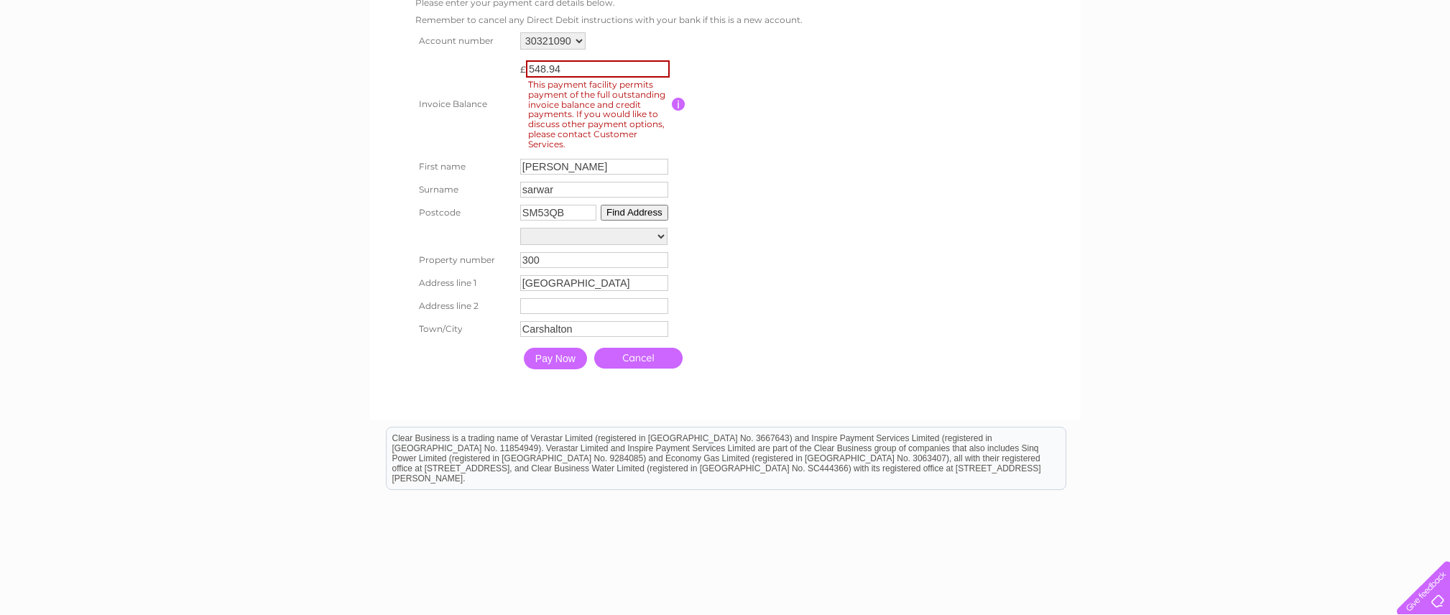
click at [586, 229] on select "[GEOGRAPHIC_DATA][PERSON_NAME] 292-[GEOGRAPHIC_DATA][PERSON_NAME][PERSON_NAME] …" at bounding box center [593, 236] width 147 height 17
select select "[STREET_ADDRESS]"
click at [520, 228] on select "[GEOGRAPHIC_DATA][PERSON_NAME] 292-[GEOGRAPHIC_DATA][PERSON_NAME][PERSON_NAME] …" at bounding box center [593, 237] width 147 height 19
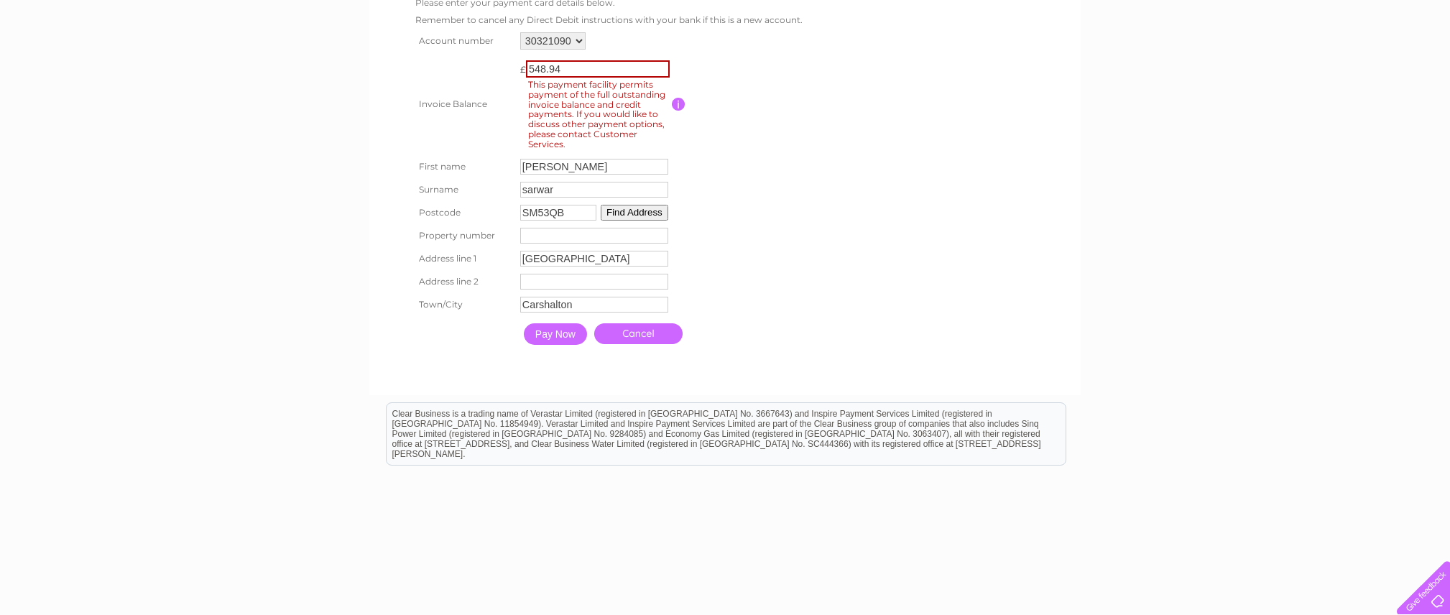
click at [616, 214] on button "Find Address" at bounding box center [635, 213] width 68 height 16
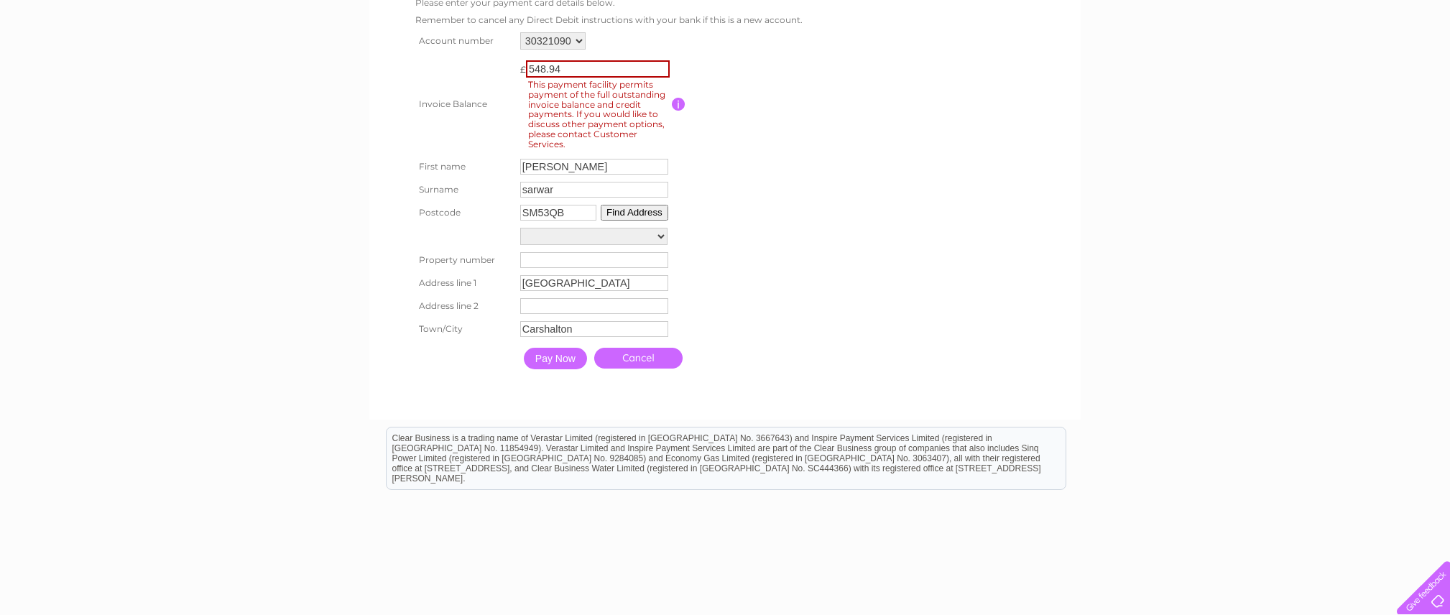
click at [581, 239] on select "[GEOGRAPHIC_DATA][PERSON_NAME] 292-[GEOGRAPHIC_DATA][PERSON_NAME][PERSON_NAME] …" at bounding box center [593, 236] width 147 height 17
select select "[STREET_ADDRESS]"
click at [520, 228] on select "[GEOGRAPHIC_DATA][PERSON_NAME] 292-[GEOGRAPHIC_DATA][PERSON_NAME][PERSON_NAME] …" at bounding box center [593, 237] width 147 height 19
type input "300"
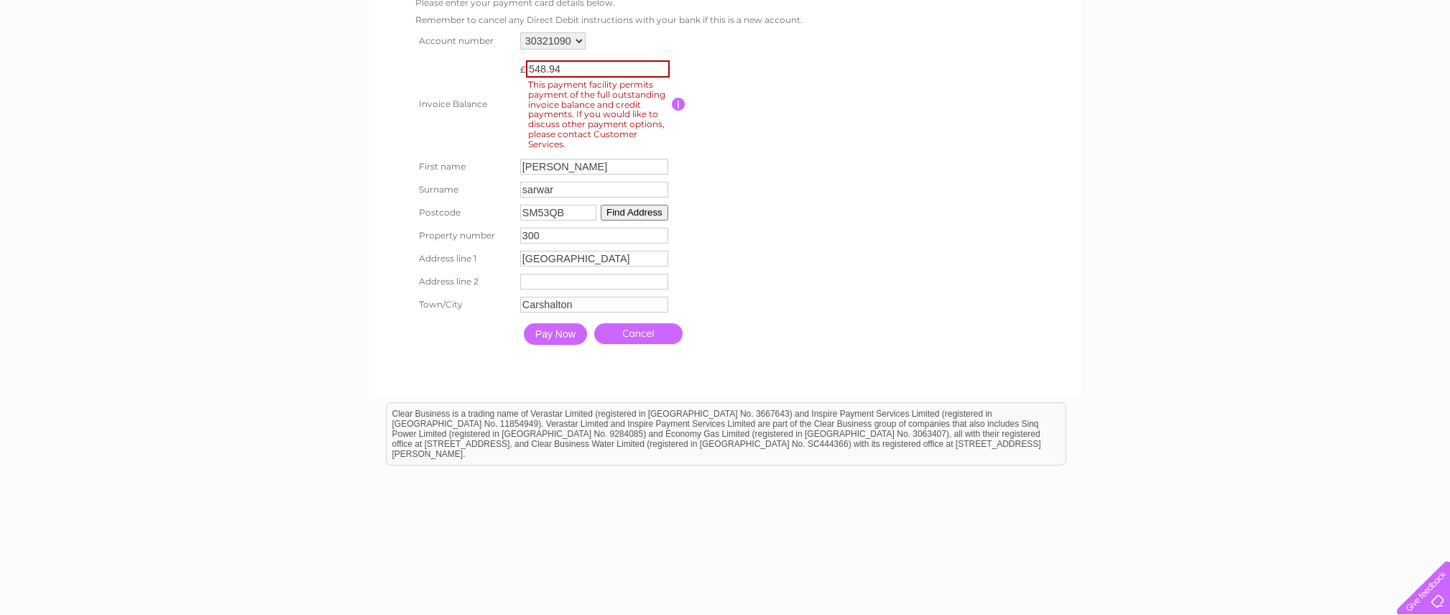
click at [553, 330] on input "Pay Now" at bounding box center [555, 334] width 63 height 22
click at [582, 69] on input "548.94" at bounding box center [598, 68] width 144 height 17
click at [583, 69] on input "548.94" at bounding box center [598, 68] width 144 height 17
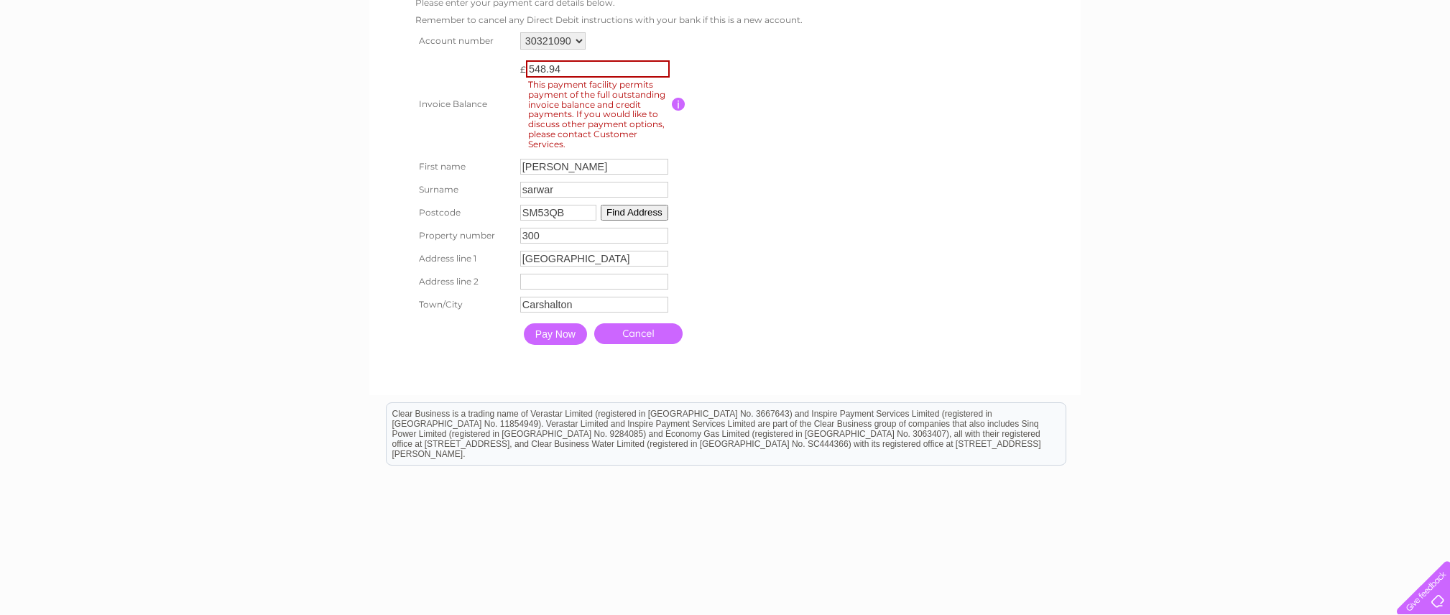
click at [583, 69] on input "548.94" at bounding box center [598, 68] width 144 height 17
click at [524, 323] on input "Pay Now" at bounding box center [555, 334] width 63 height 22
click at [569, 328] on input "Pay Now" at bounding box center [555, 334] width 63 height 22
click at [568, 328] on input "Pay Now" at bounding box center [555, 334] width 63 height 22
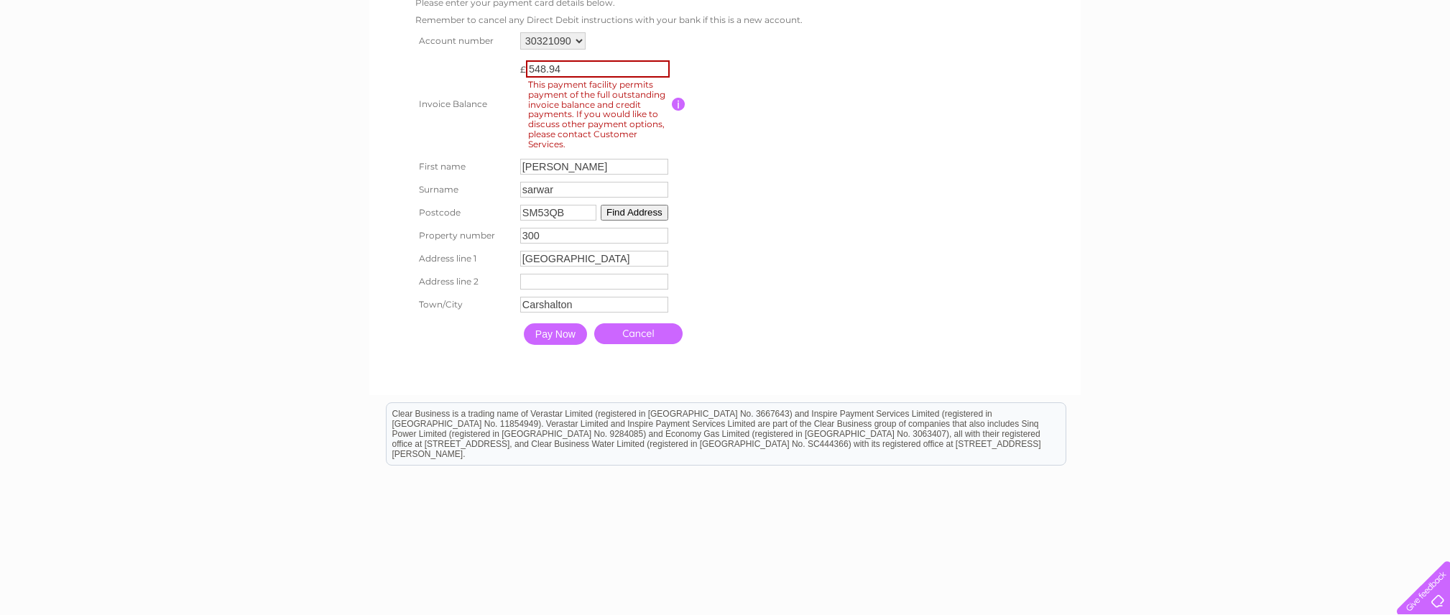
click at [579, 76] on input "548.94" at bounding box center [598, 68] width 144 height 17
click at [583, 65] on input "548.94" at bounding box center [598, 68] width 144 height 17
click at [586, 65] on input "548.94" at bounding box center [598, 68] width 144 height 17
type input "549.1"
click at [666, 67] on input "549.1" at bounding box center [598, 68] width 144 height 17
